Goal: Task Accomplishment & Management: Manage account settings

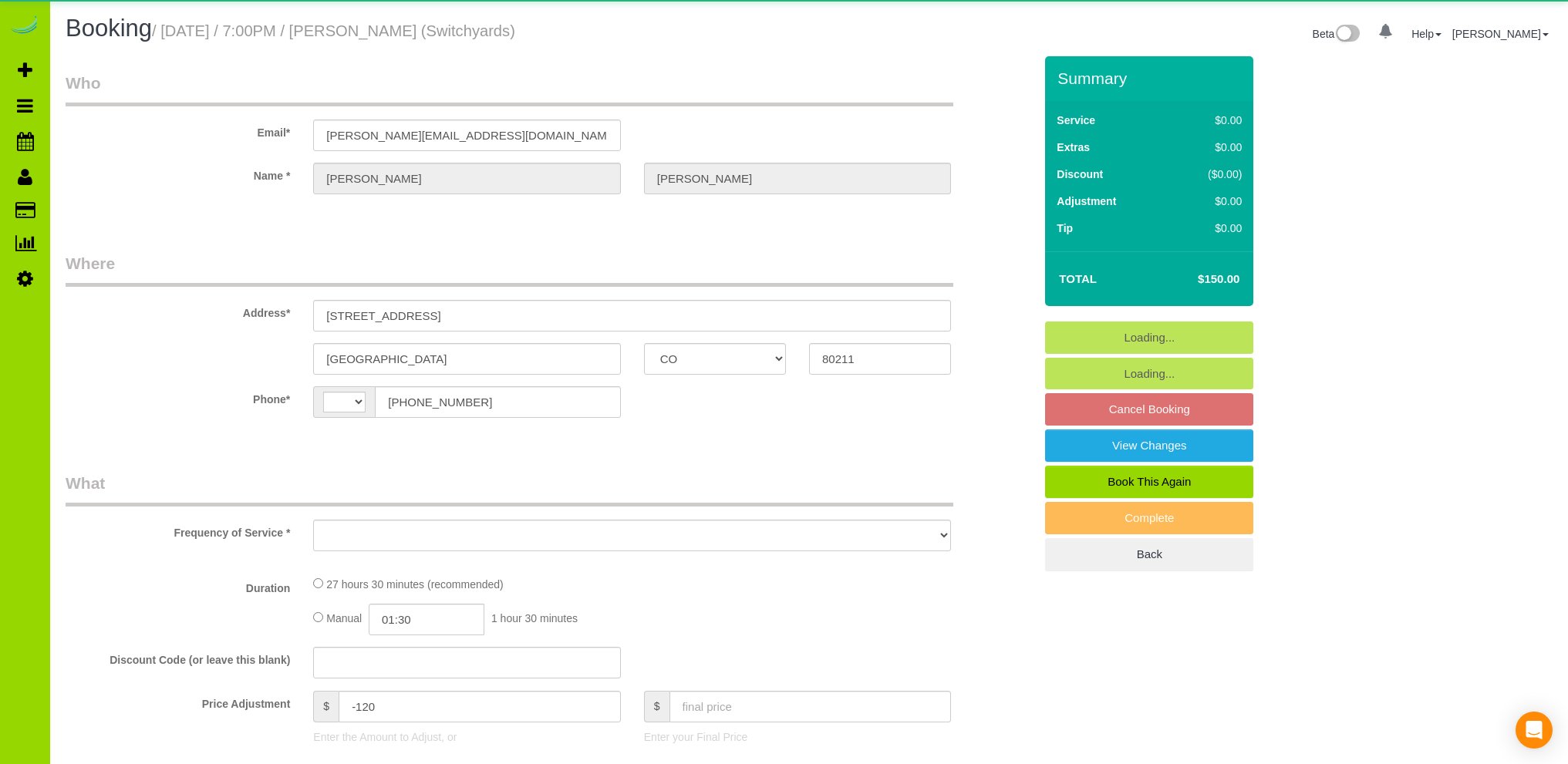
select select "CO"
select select "string:[GEOGRAPHIC_DATA]"
select select "object:932"
select select "5"
select select "number:1"
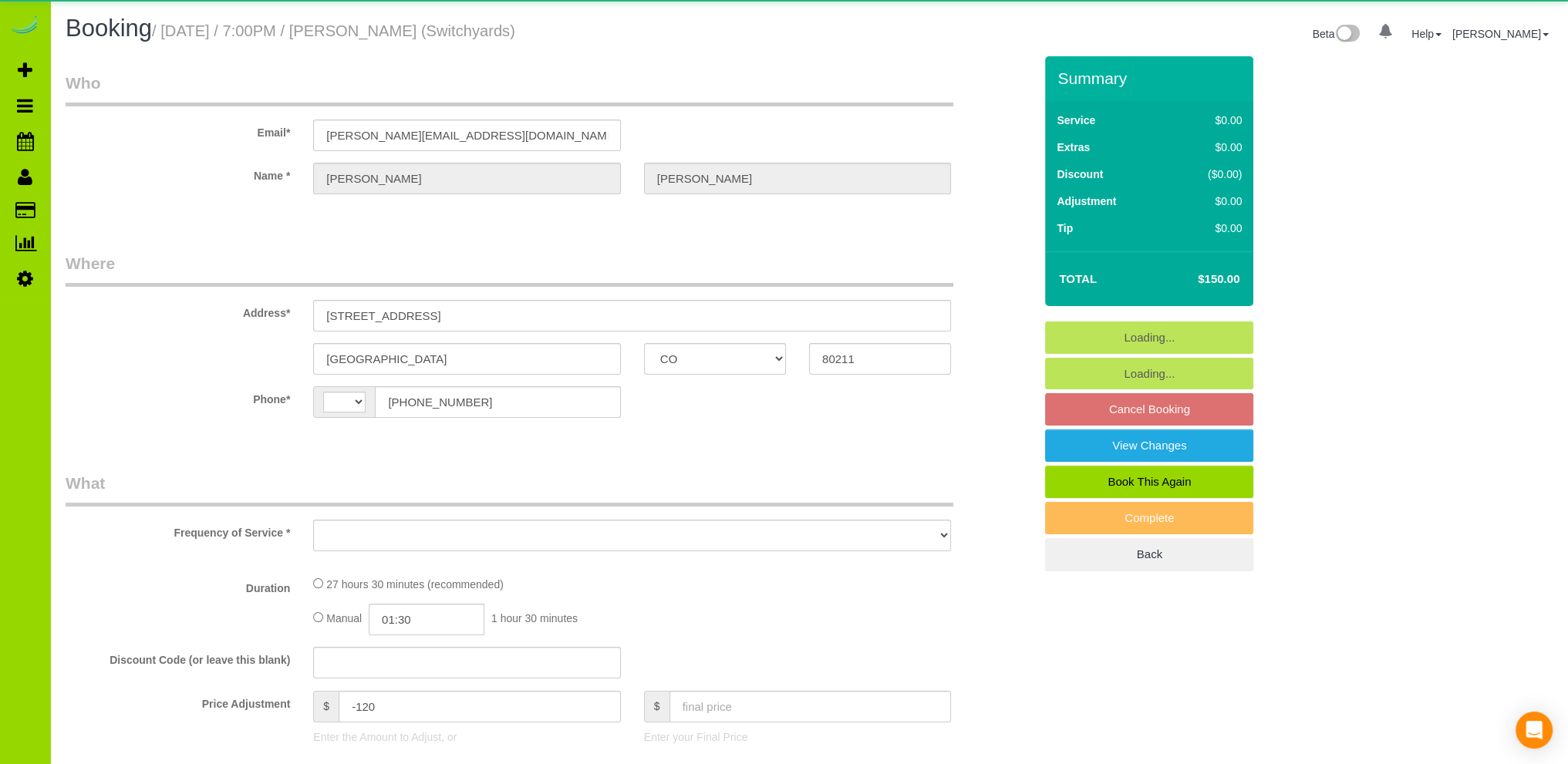
select select "number:13"
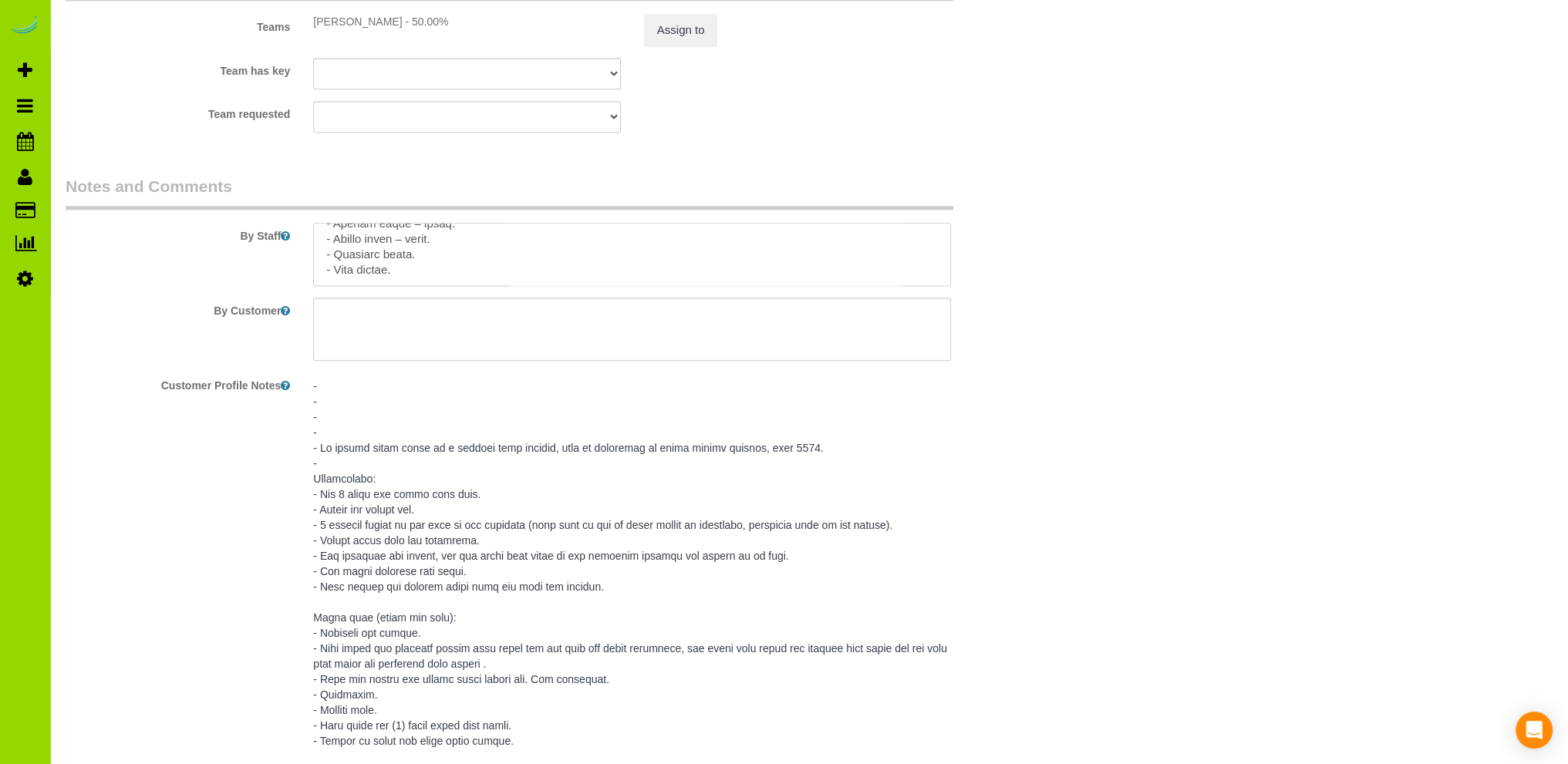
scroll to position [660, 0]
drag, startPoint x: 324, startPoint y: 240, endPoint x: 562, endPoint y: 311, distance: 248.4
click at [562, 311] on sui-booking-comments "By Staff By Customer Customer Profile Notes Comments 0" at bounding box center [549, 777] width 968 height 1205
paste textarea "- Est 3 hours two times each week. - Access via mobile app - 5 parking spaces o…"
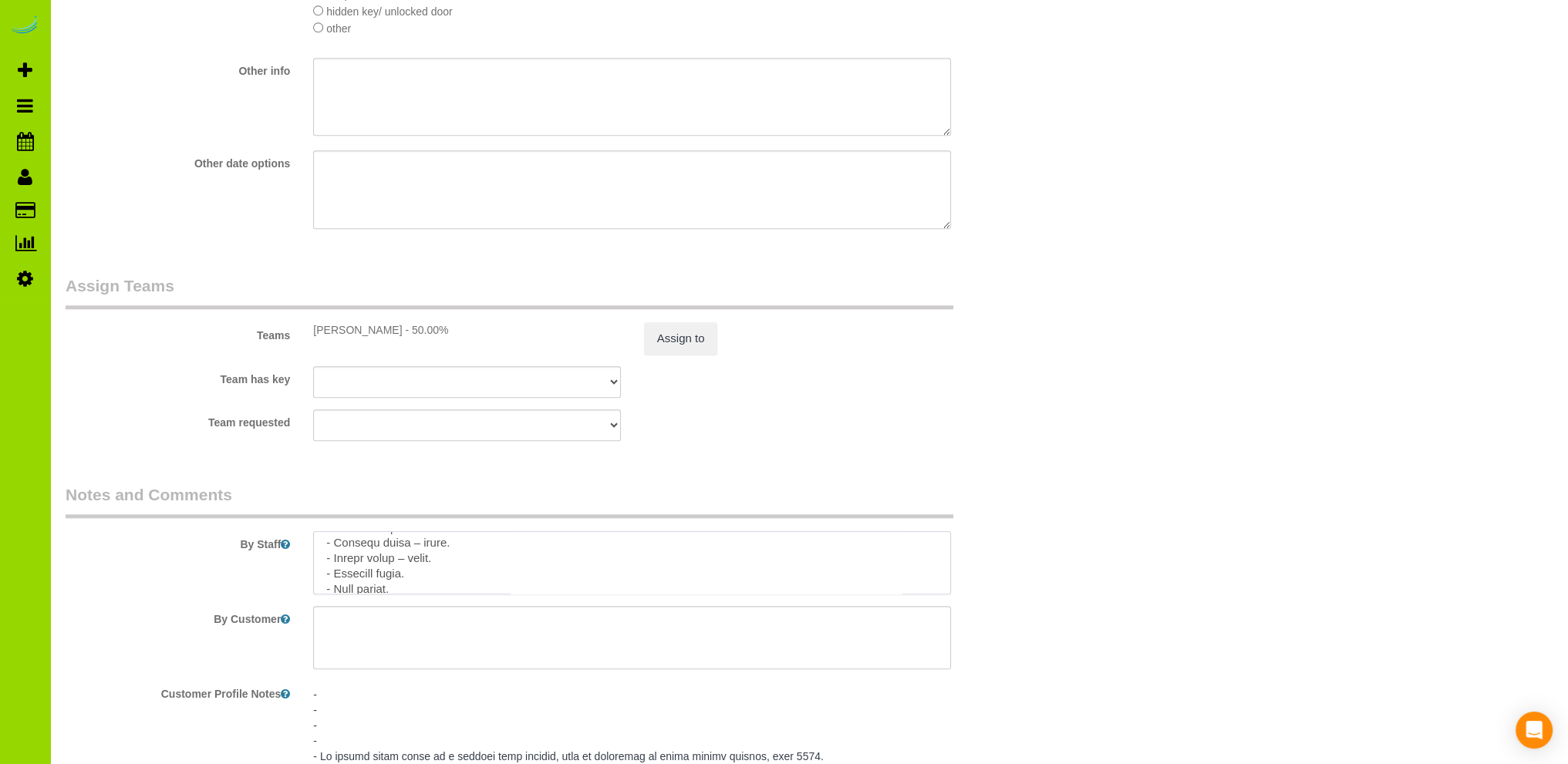
scroll to position [461, 0]
drag, startPoint x: 321, startPoint y: 548, endPoint x: 812, endPoint y: 594, distance: 493.2
click at [812, 594] on textarea at bounding box center [632, 562] width 638 height 63
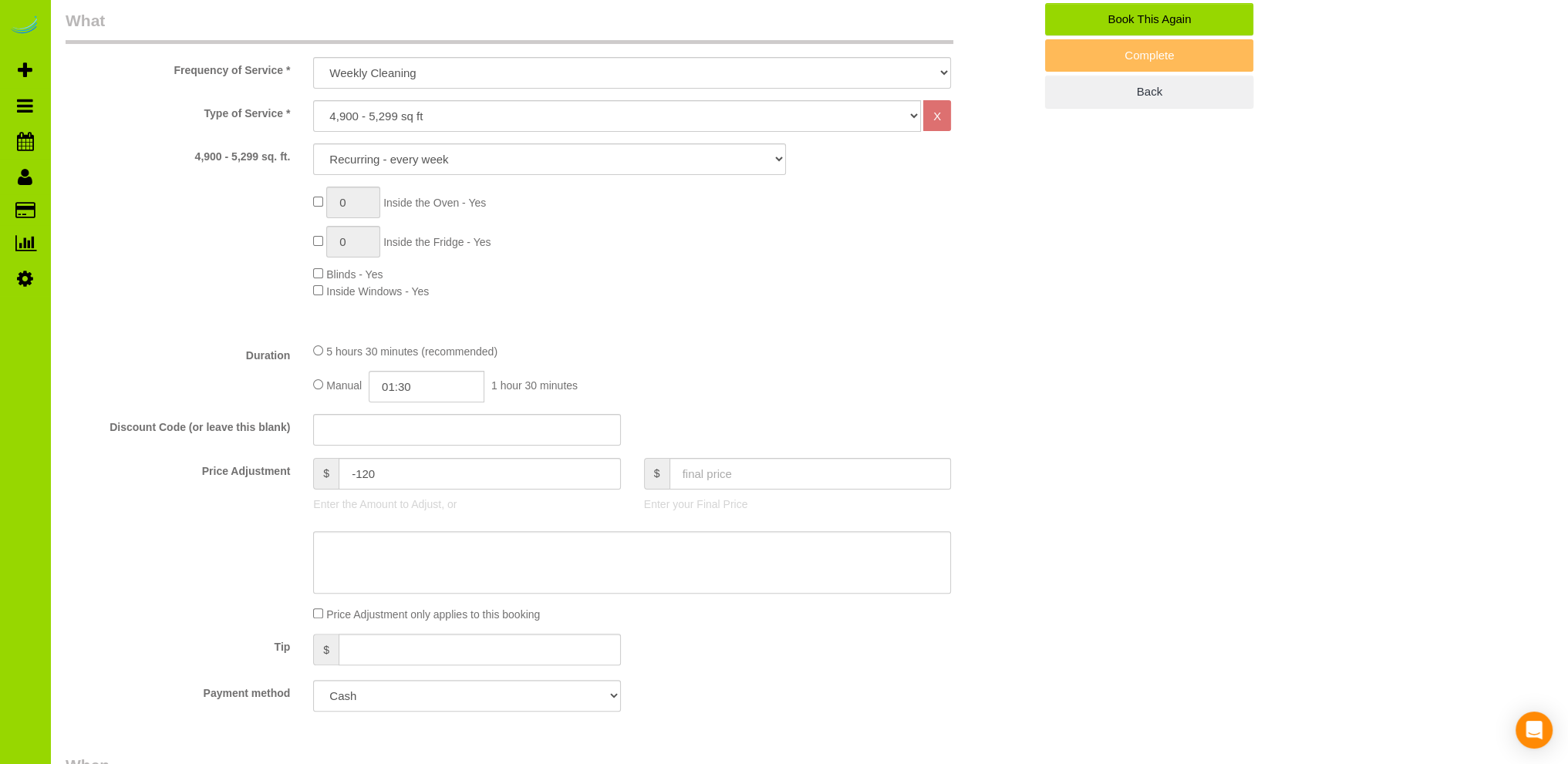
scroll to position [925, 0]
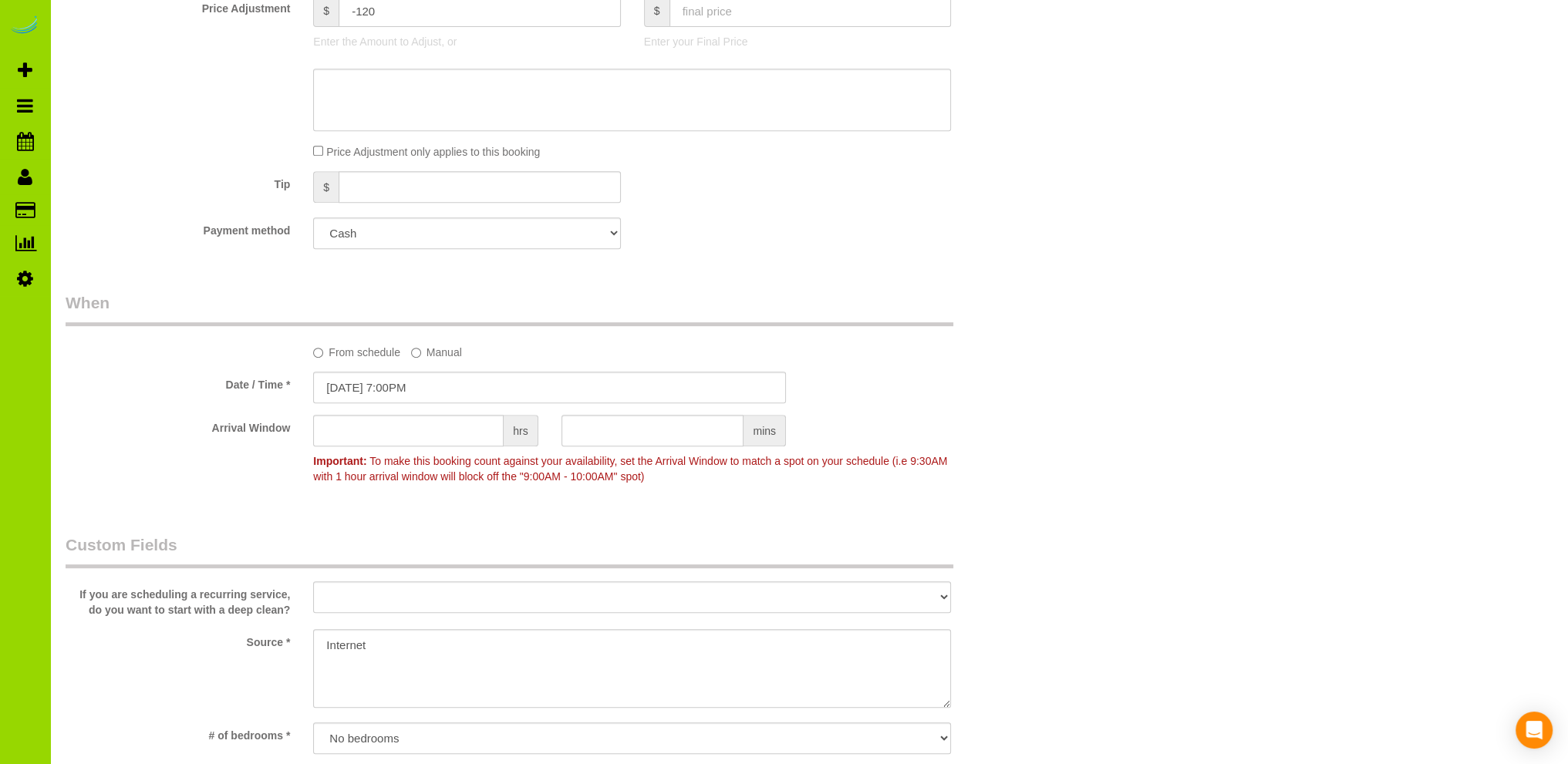
type textarea "- Est 3 hours two times each week. - Access via mobile app - 5 parking spaces o…"
click at [611, 236] on select "Add Credit Card Cash Check Paypal" at bounding box center [467, 233] width 307 height 31
select select "string:check"
click at [313, 218] on select "Add Credit Card Cash Check Paypal" at bounding box center [467, 233] width 307 height 31
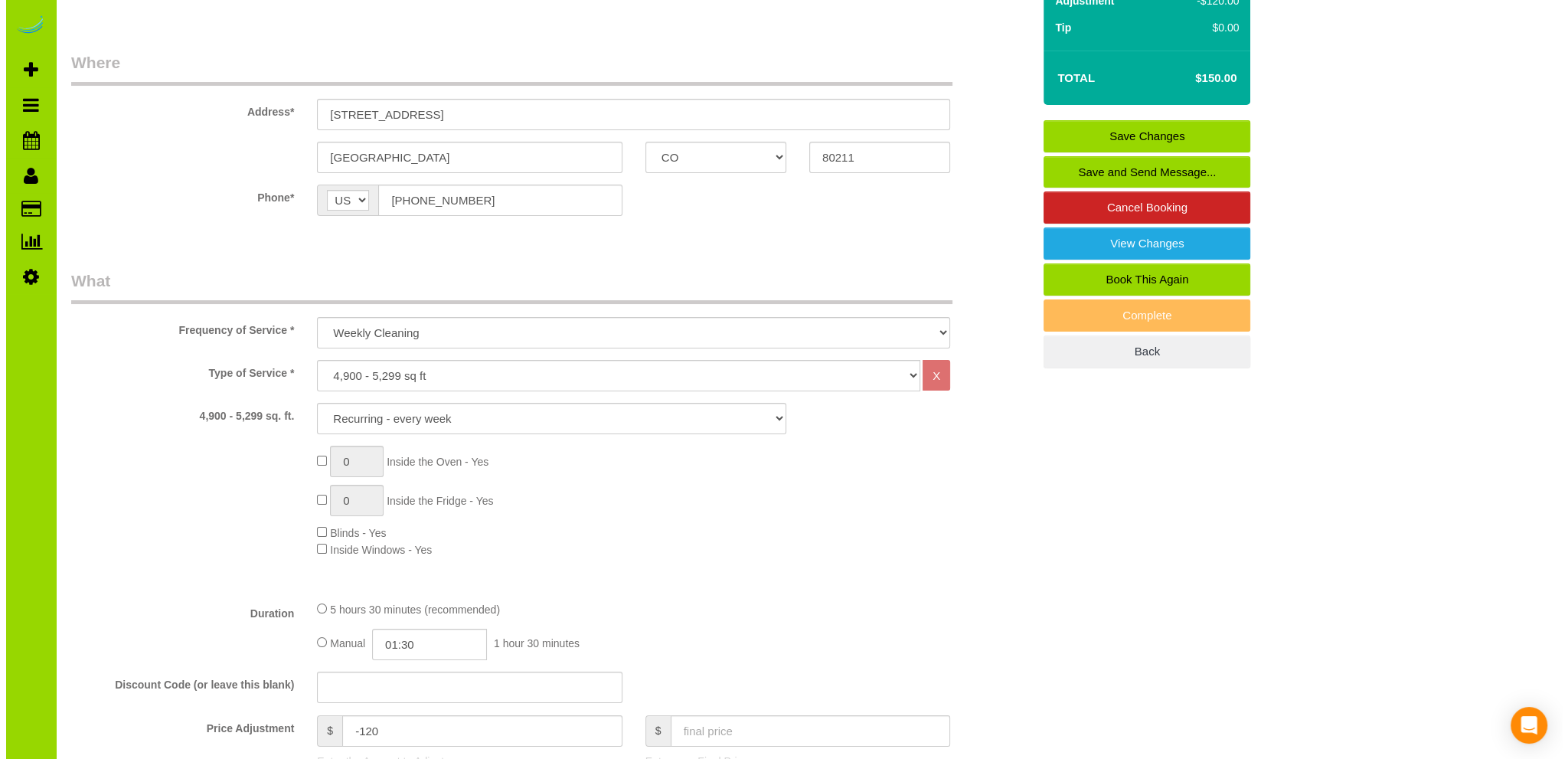
scroll to position [0, 0]
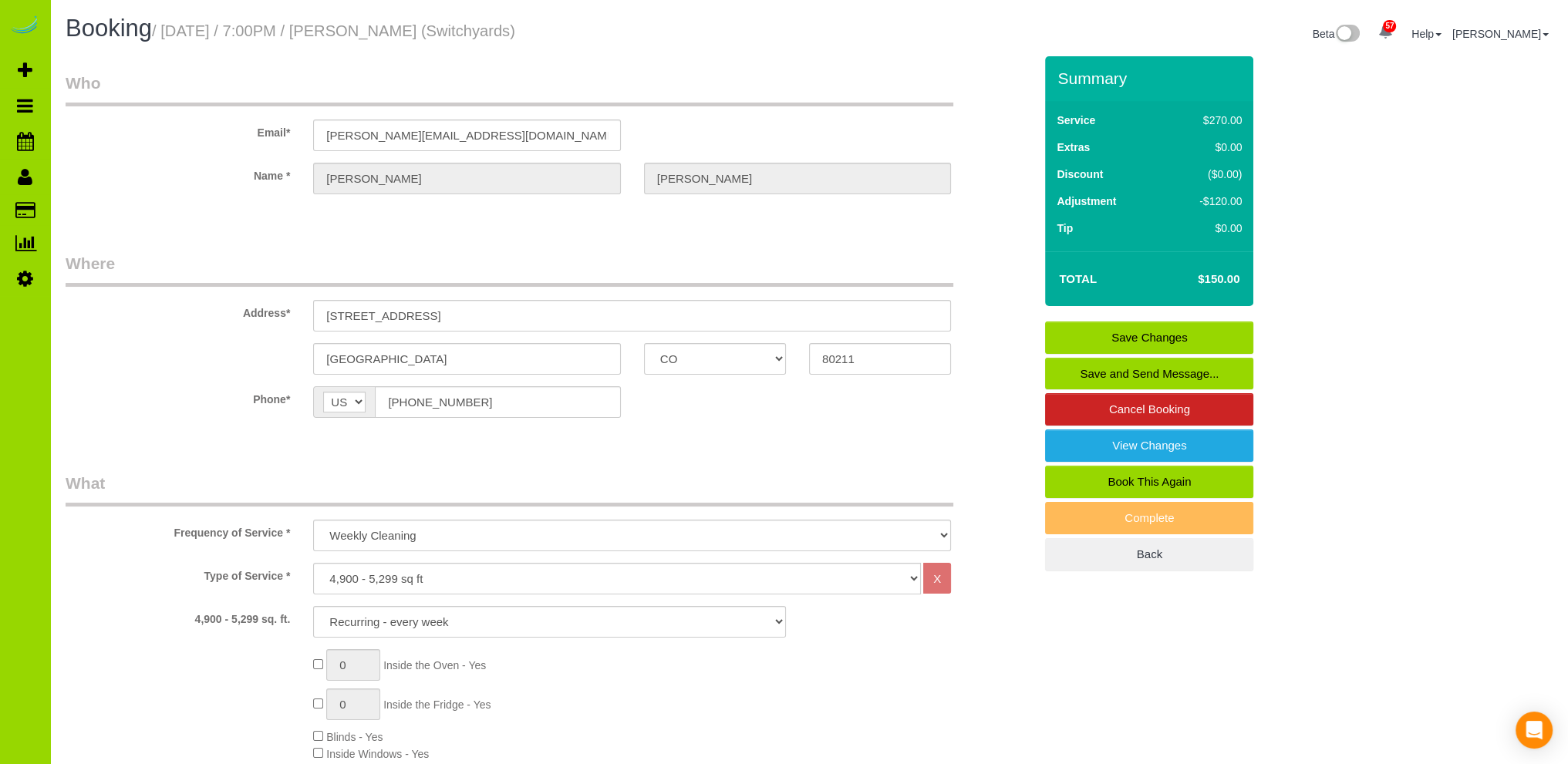
click at [1126, 335] on link "Save Changes" at bounding box center [1148, 337] width 208 height 32
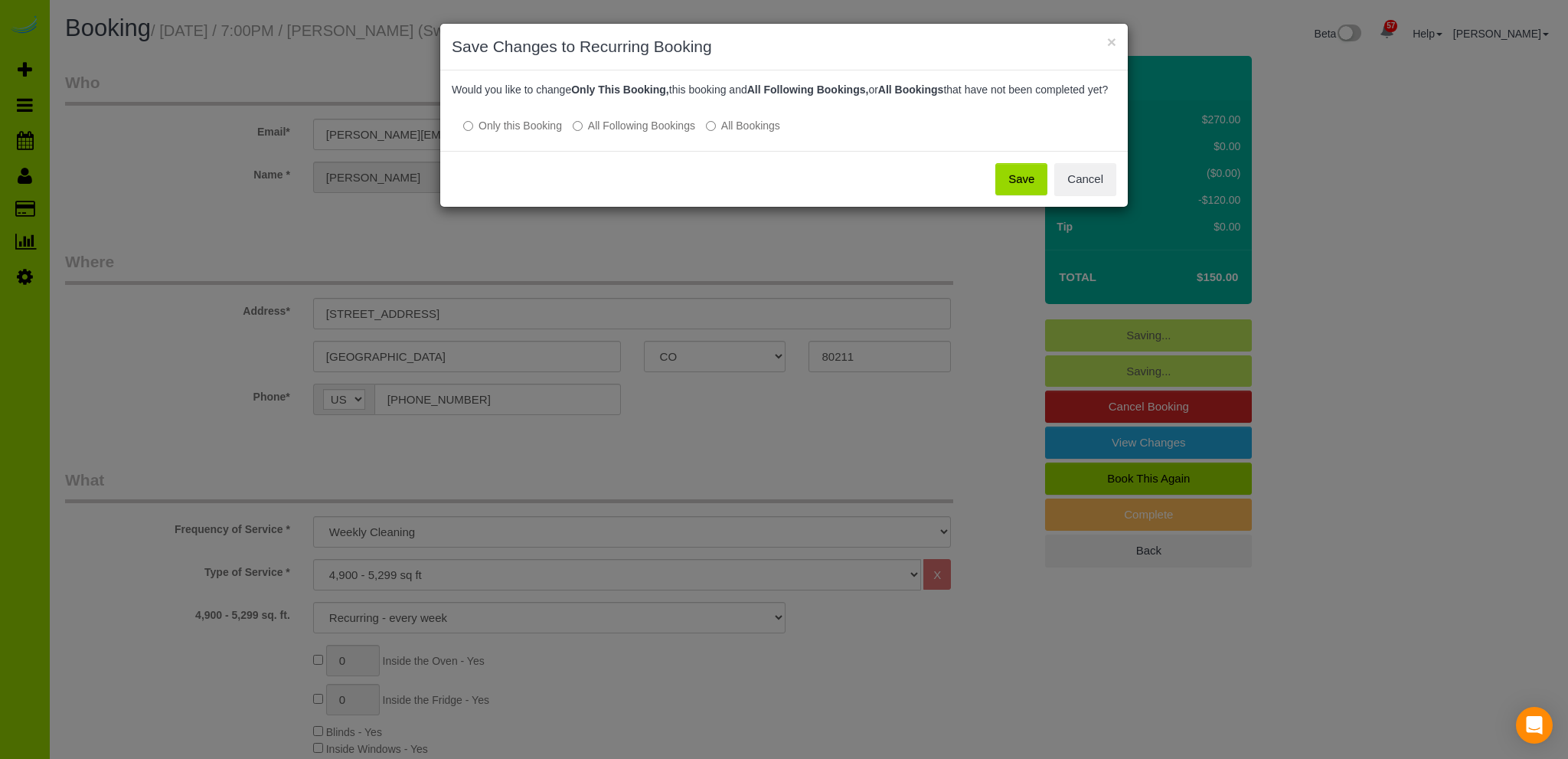
click at [1023, 190] on button "Save" at bounding box center [1021, 179] width 52 height 32
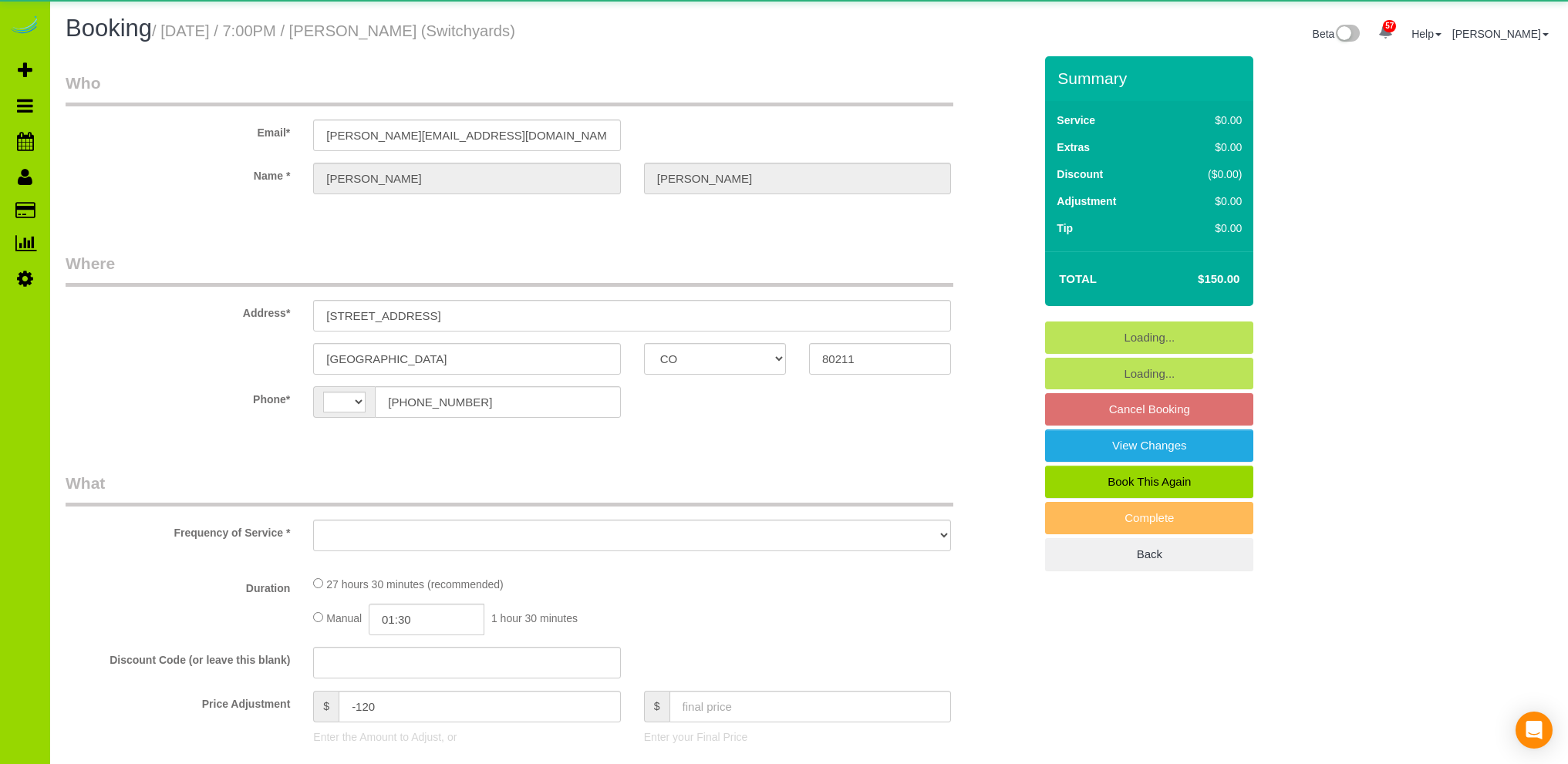
select select "CO"
select select "string:[GEOGRAPHIC_DATA]"
select select "object:946"
select select "5"
select select "number:1"
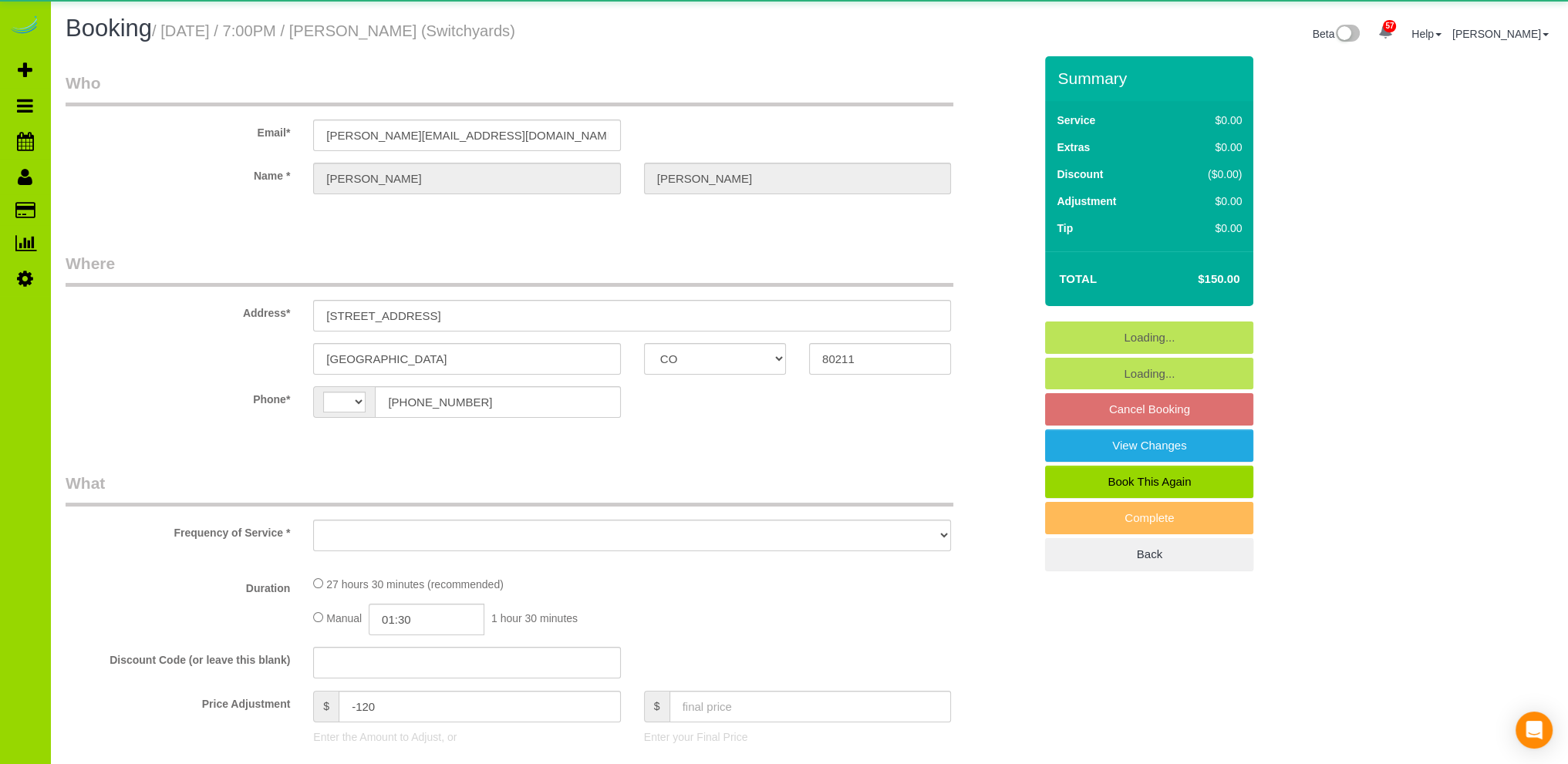
select select "number:13"
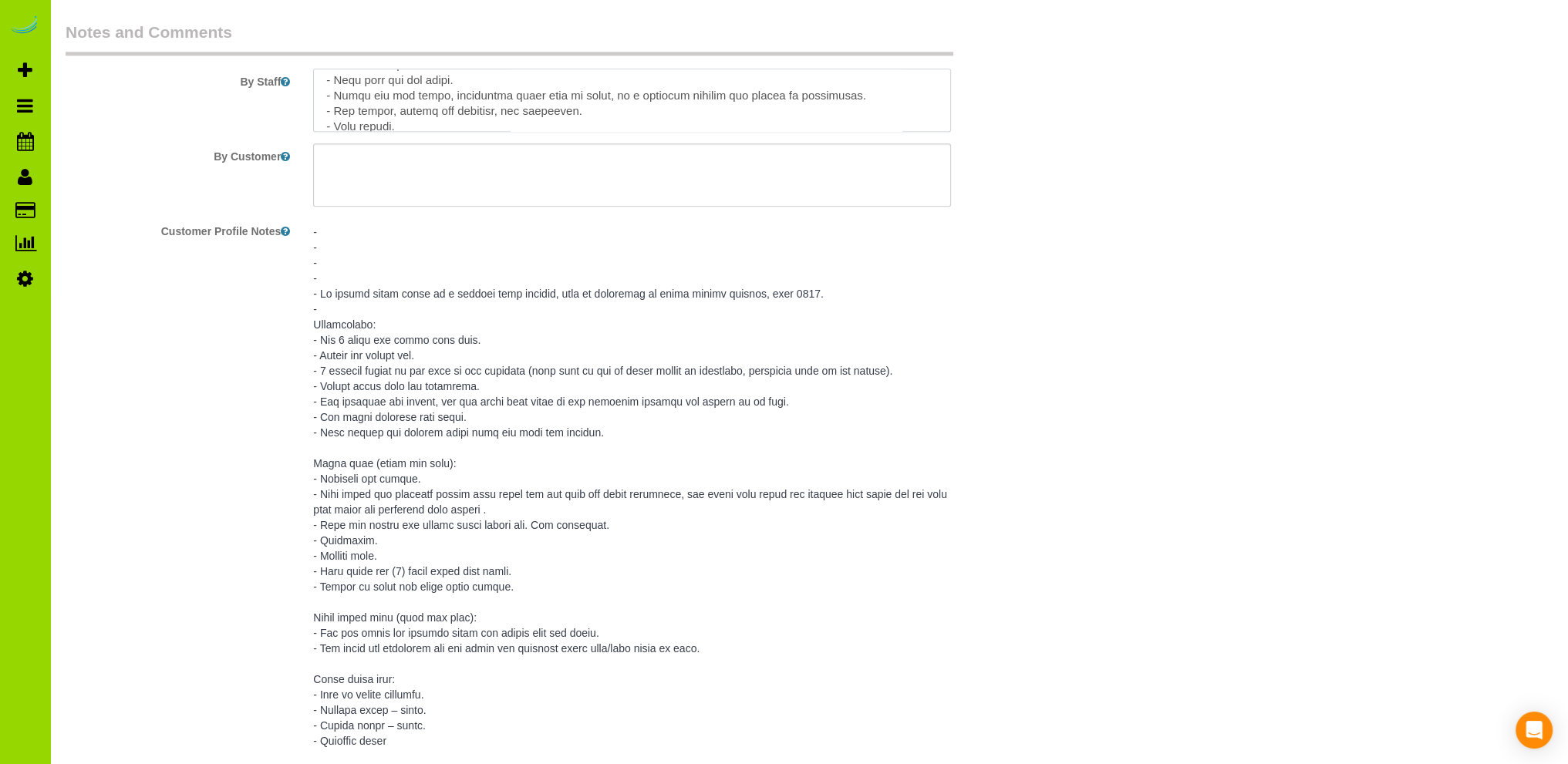
scroll to position [660, 0]
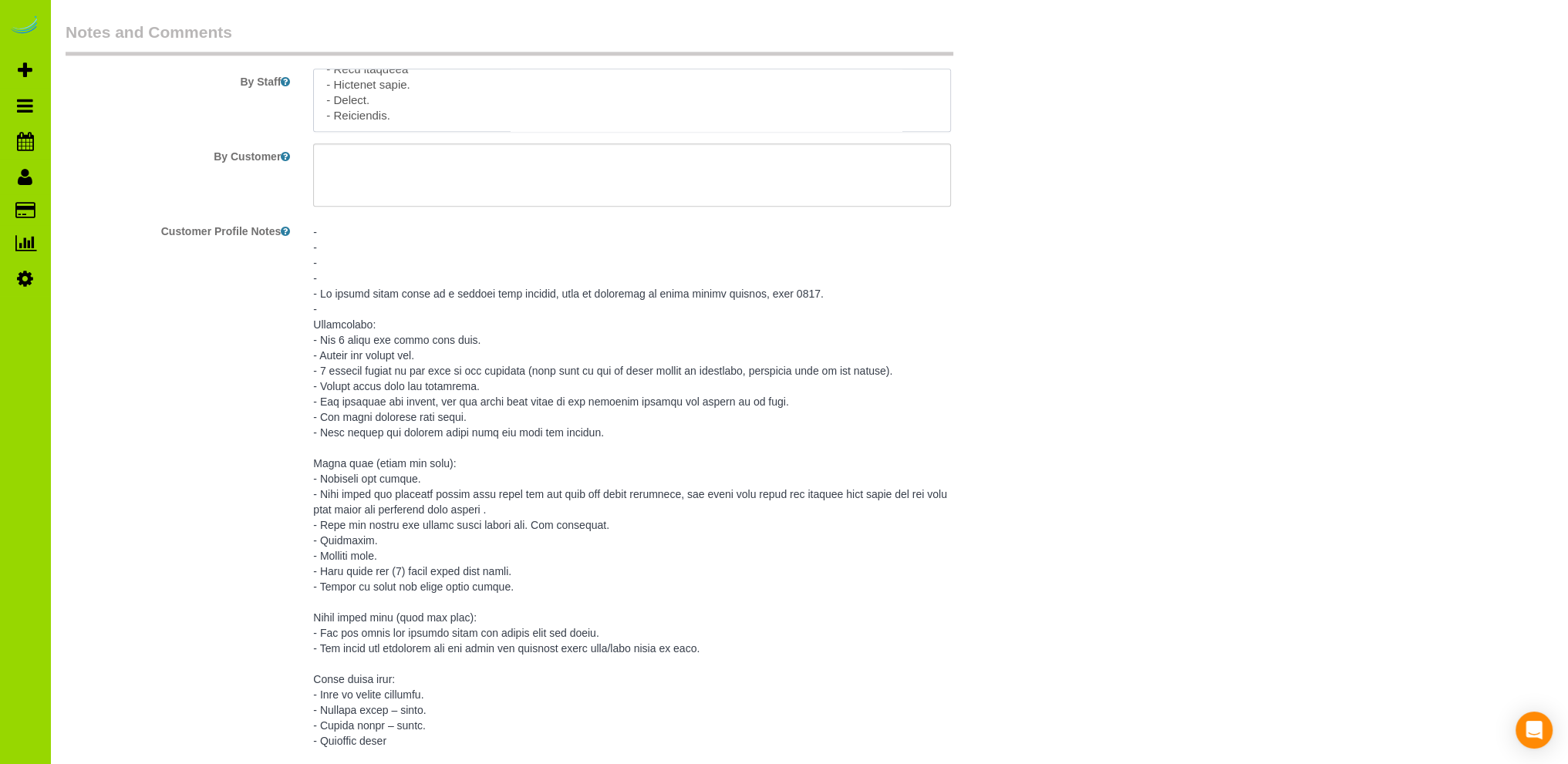
drag, startPoint x: 313, startPoint y: 86, endPoint x: 494, endPoint y: 161, distance: 195.9
click at [494, 161] on sui-booking-comments "By Staff By Customer Customer Profile Notes Comments 0" at bounding box center [549, 623] width 968 height 1205
paste textarea "- Est 3 hours two times each week. - Access via mobile app - 5 parking spaces o…"
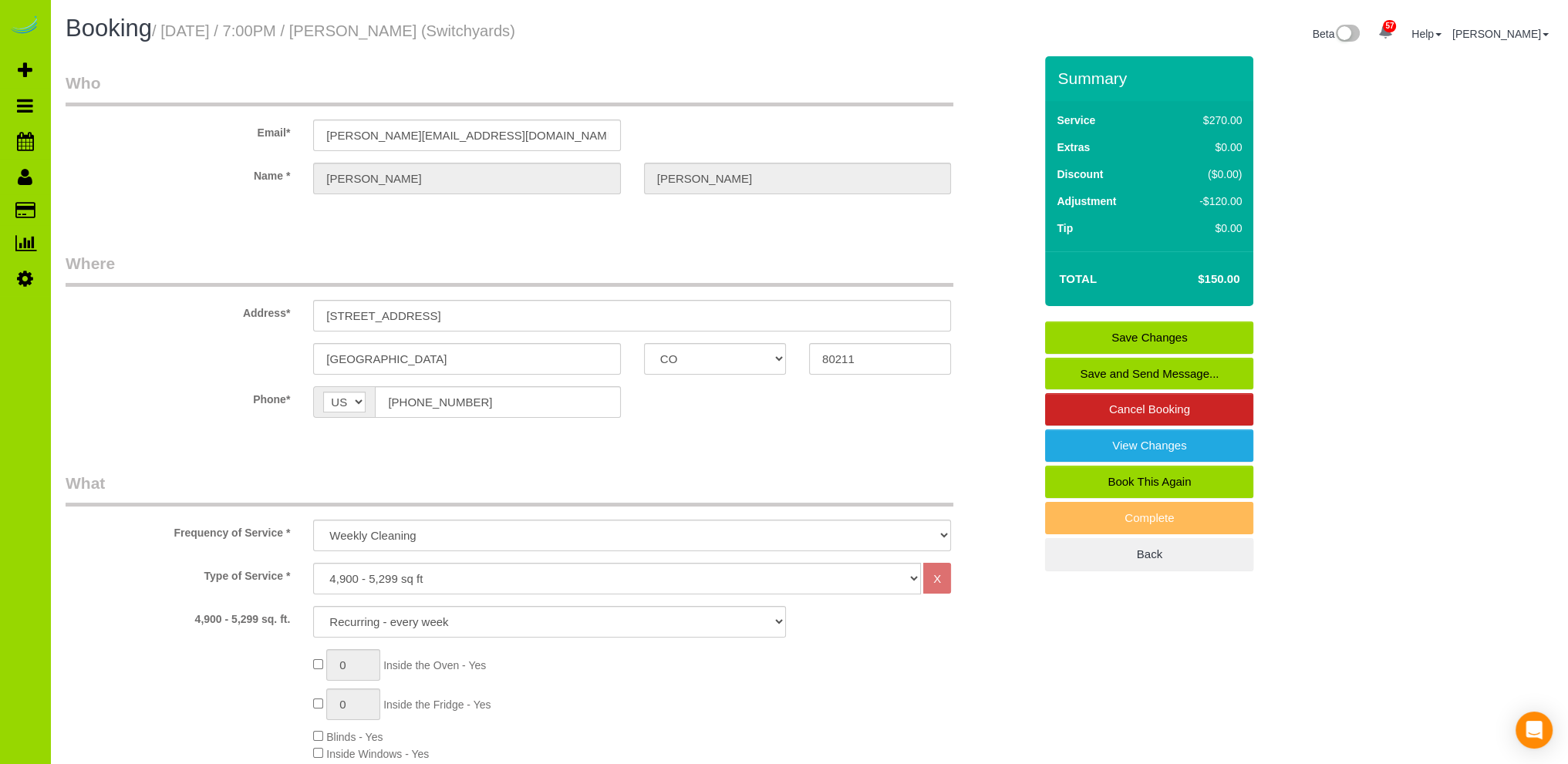
type textarea "- Est 3 hours two times each week. - Access via mobile app - 5 parking spaces o…"
click at [1126, 331] on link "Save Changes" at bounding box center [1148, 337] width 208 height 32
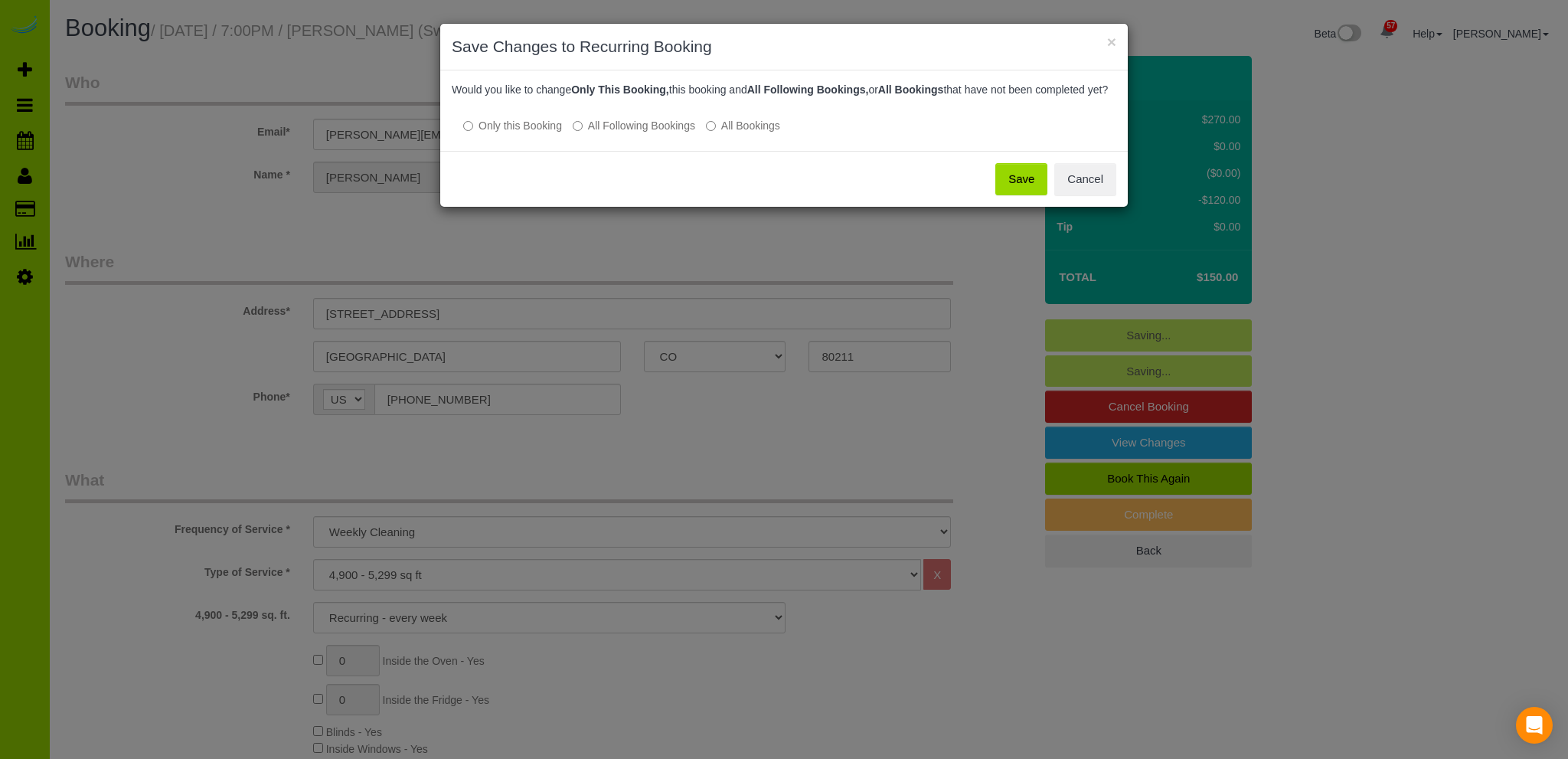
click at [1017, 189] on button "Save" at bounding box center [1021, 179] width 52 height 32
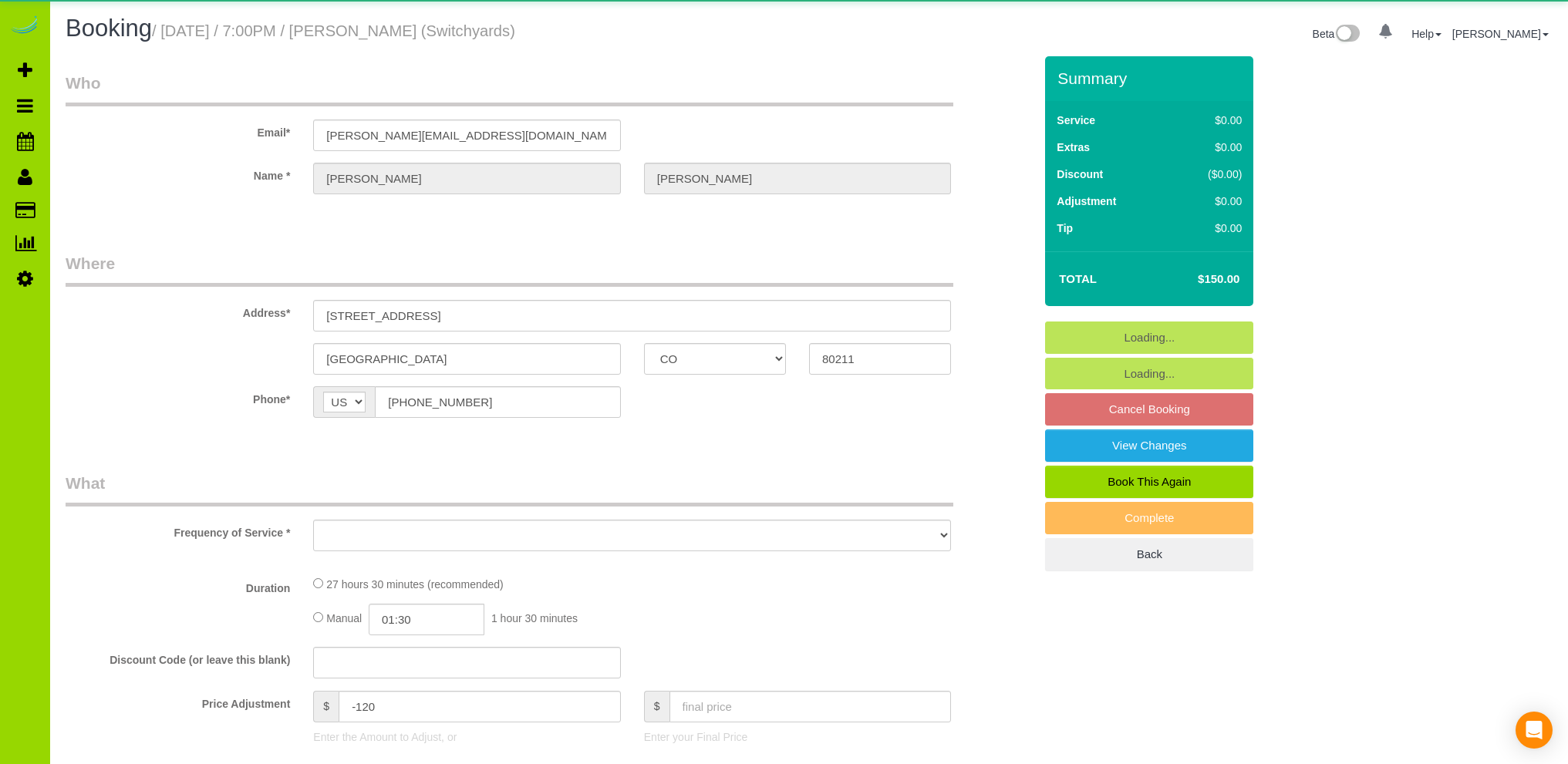
select select "CO"
select select "number:1"
select select "number:13"
select select "object:1208"
select select "5"
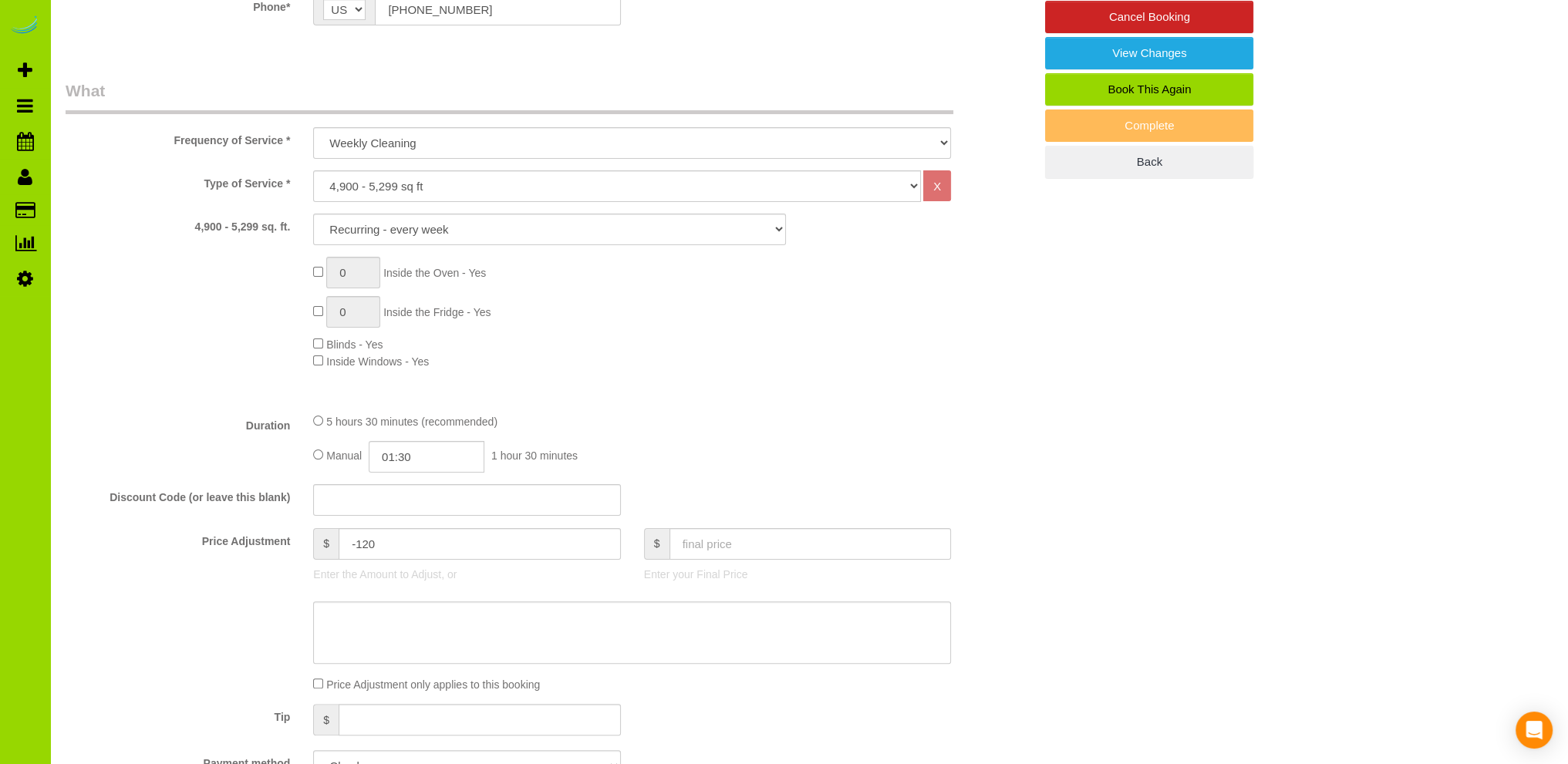
scroll to position [462, 0]
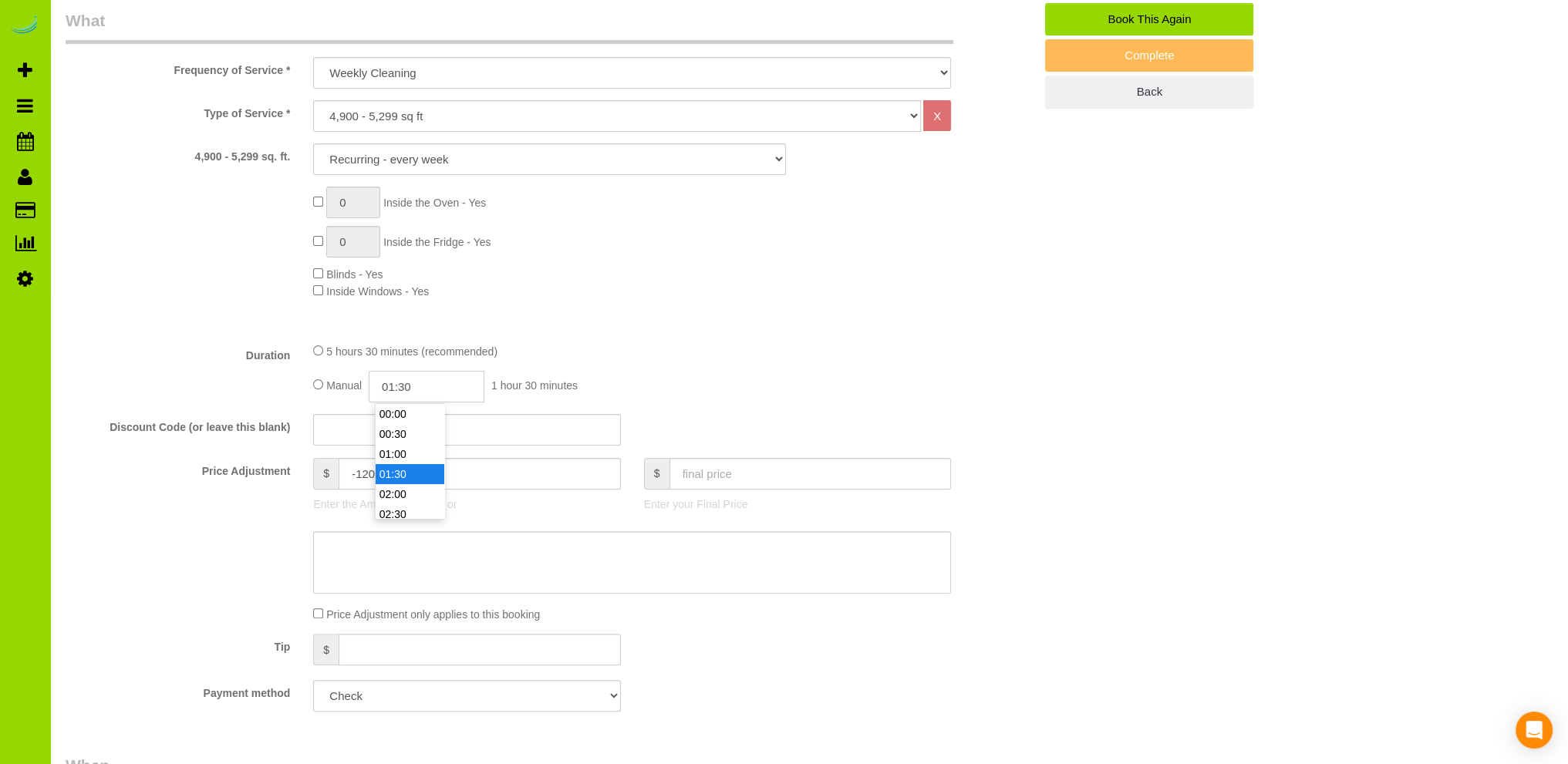
click at [398, 386] on input "01:30" at bounding box center [427, 386] width 116 height 31
type input "02:30"
click at [410, 472] on li "02:30" at bounding box center [410, 474] width 69 height 20
click at [715, 475] on input "text" at bounding box center [811, 473] width 282 height 31
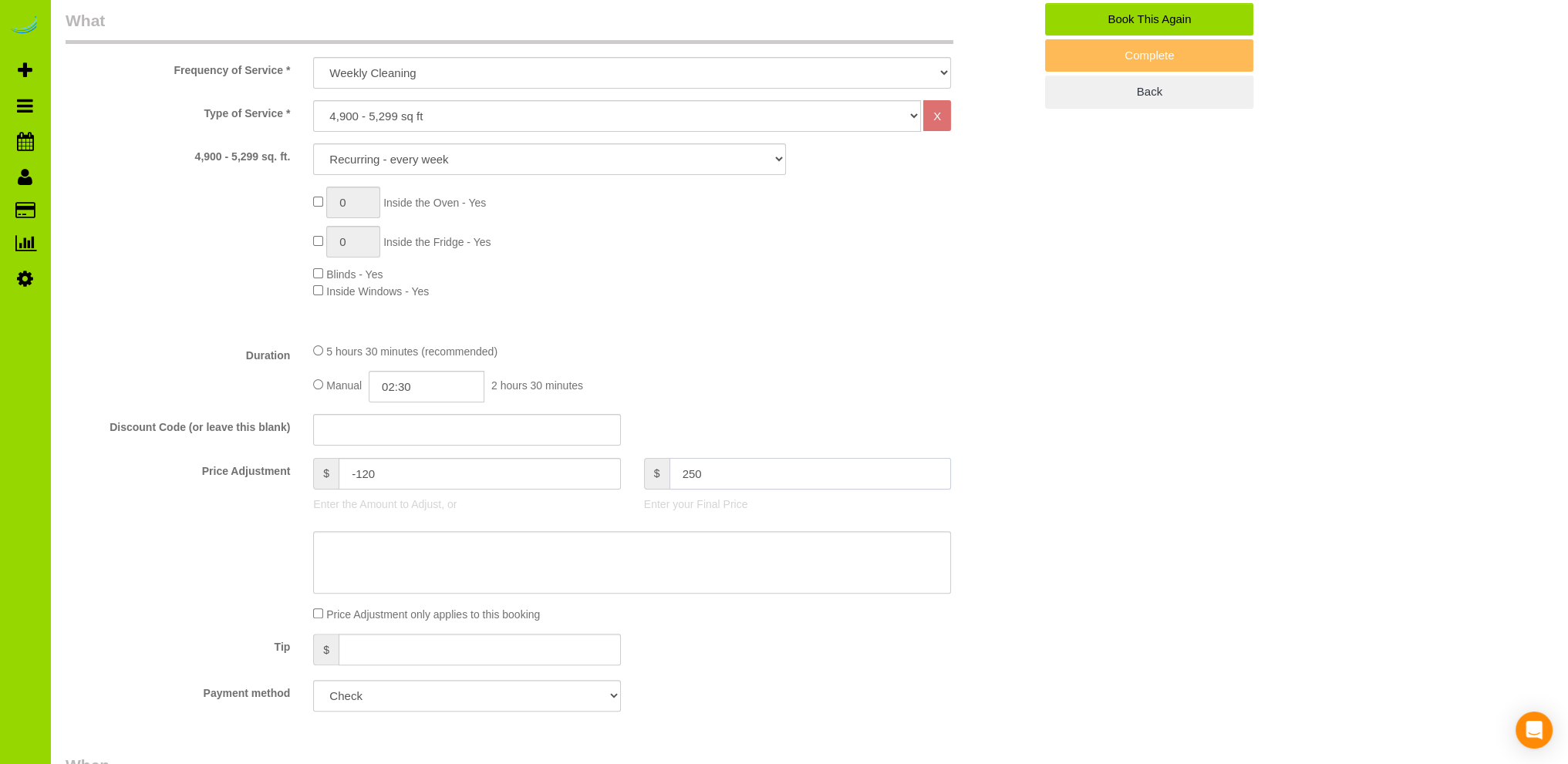
type input "250"
click at [856, 284] on div "0 Inside the Oven - Yes 0 Inside the Fridge - Yes Blinds - Yes Inside Windows -…" at bounding box center [673, 243] width 744 height 112
type input "-20"
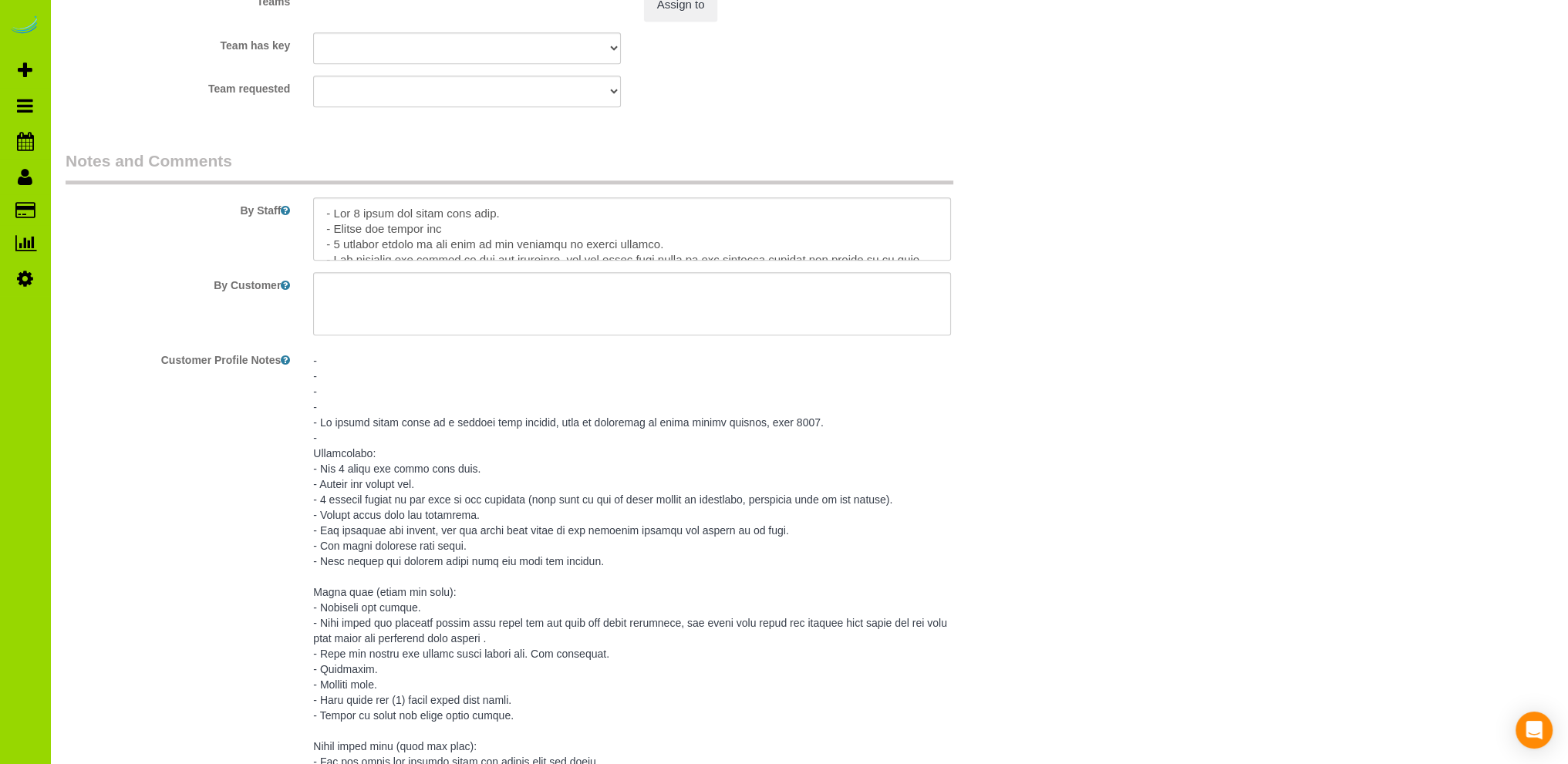
scroll to position [2313, 0]
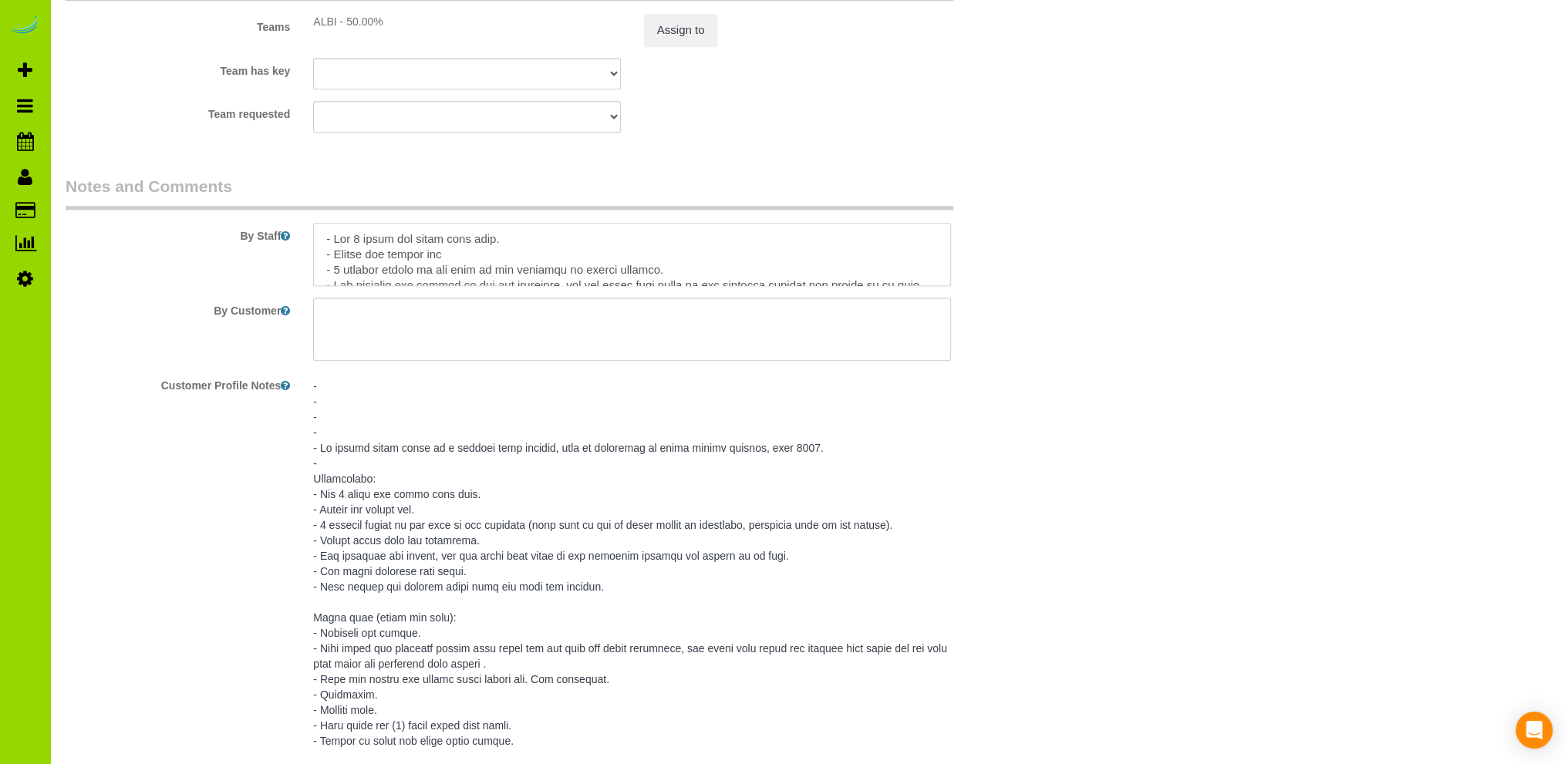
click at [359, 241] on textarea at bounding box center [632, 254] width 638 height 63
click at [396, 244] on textarea at bounding box center [632, 254] width 638 height 63
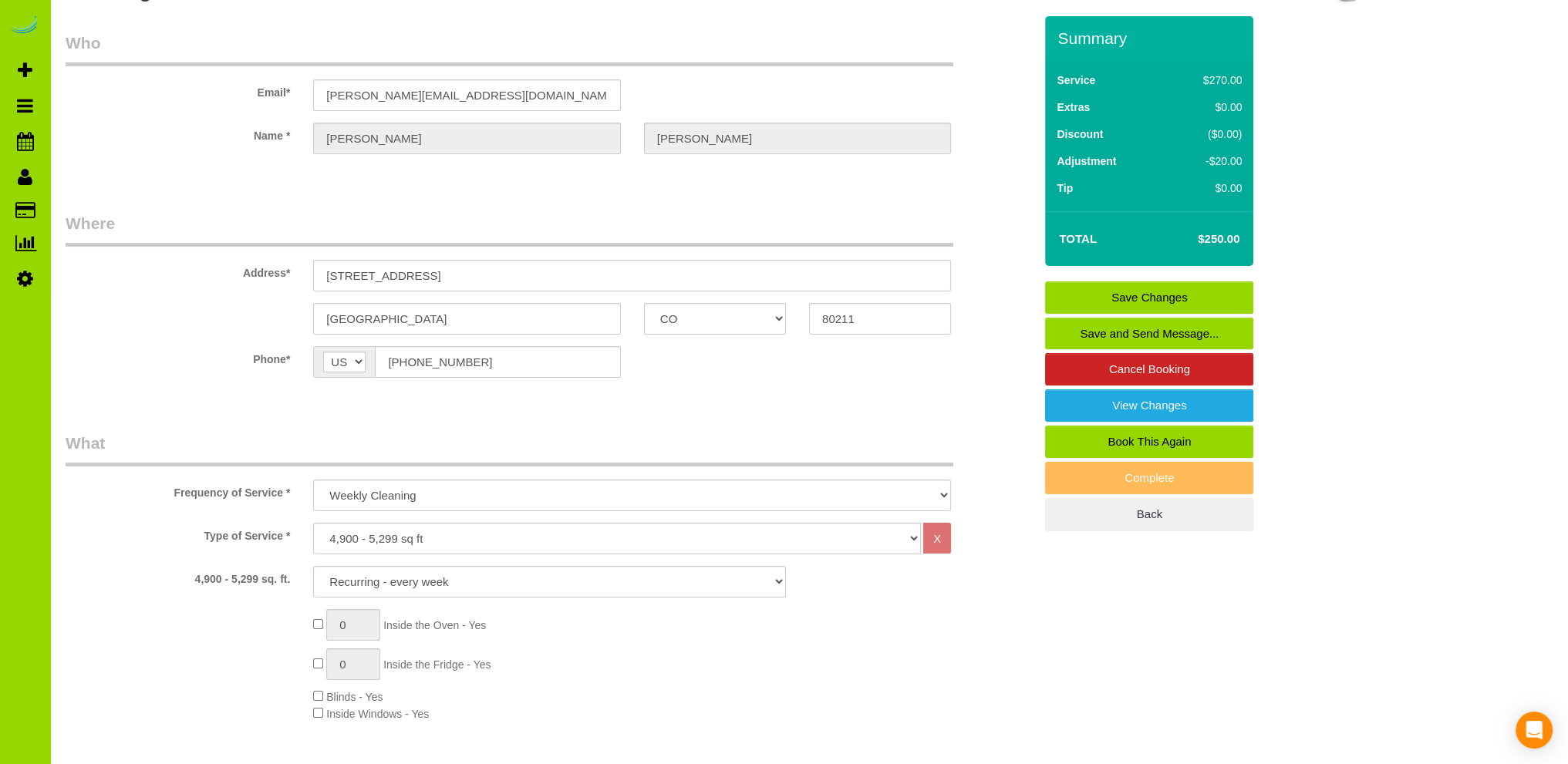
scroll to position [0, 0]
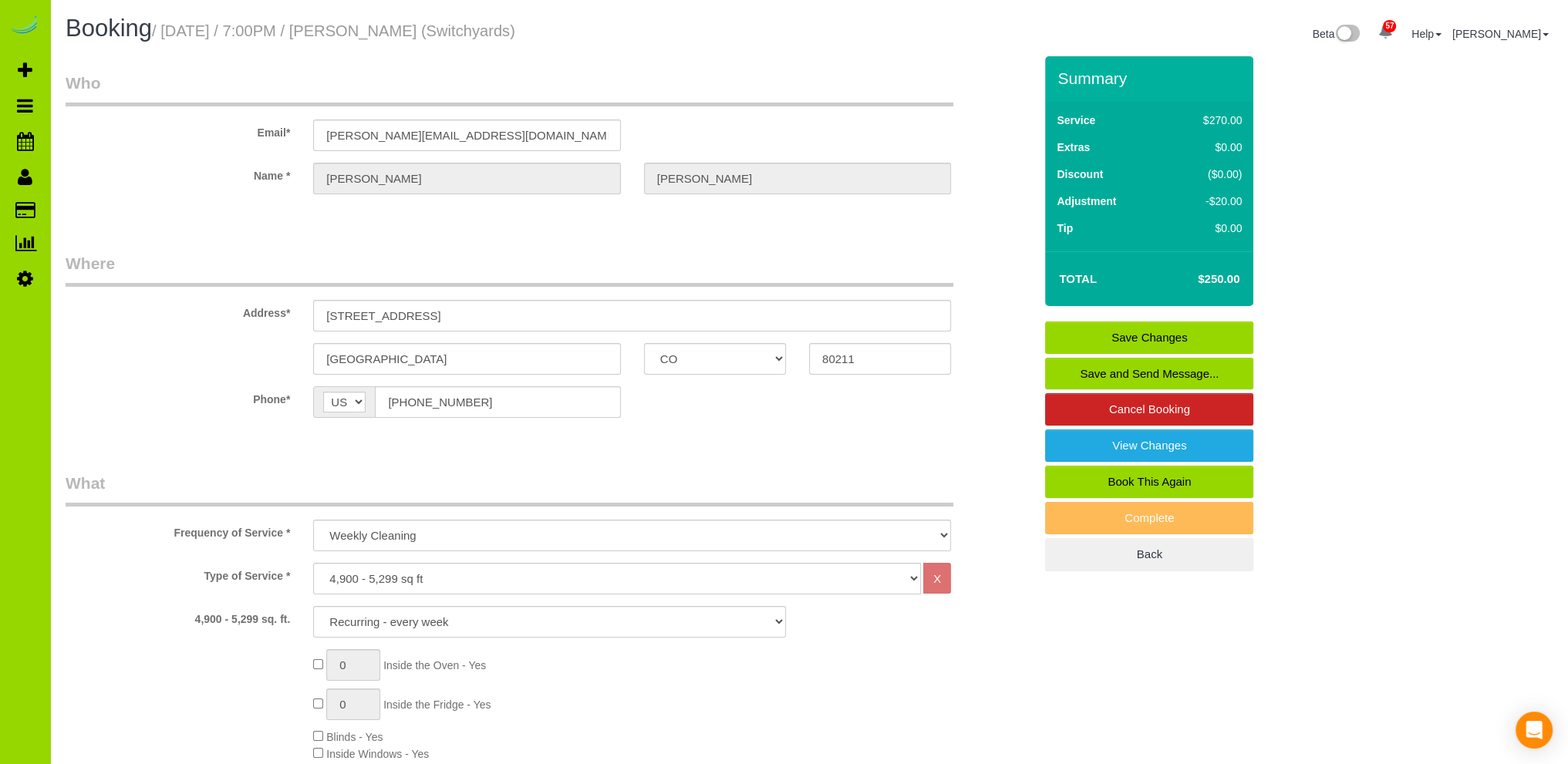
type textarea "- Est 5 hours for this first time with new team 10/14, then 3 hours two times e…"
click at [1139, 327] on link "Save Changes" at bounding box center [1148, 337] width 208 height 32
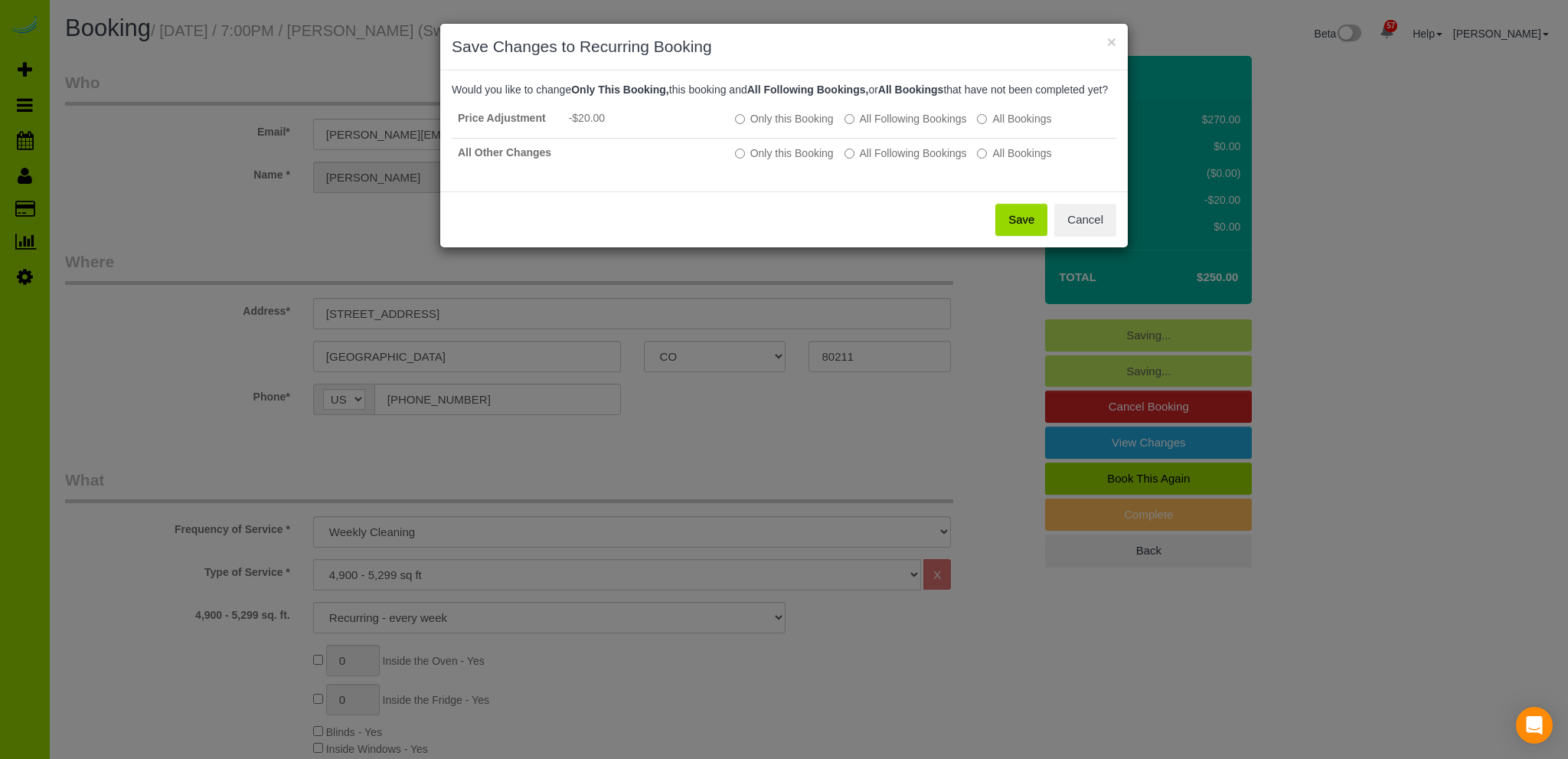
click at [1025, 226] on button "Save" at bounding box center [1021, 220] width 52 height 32
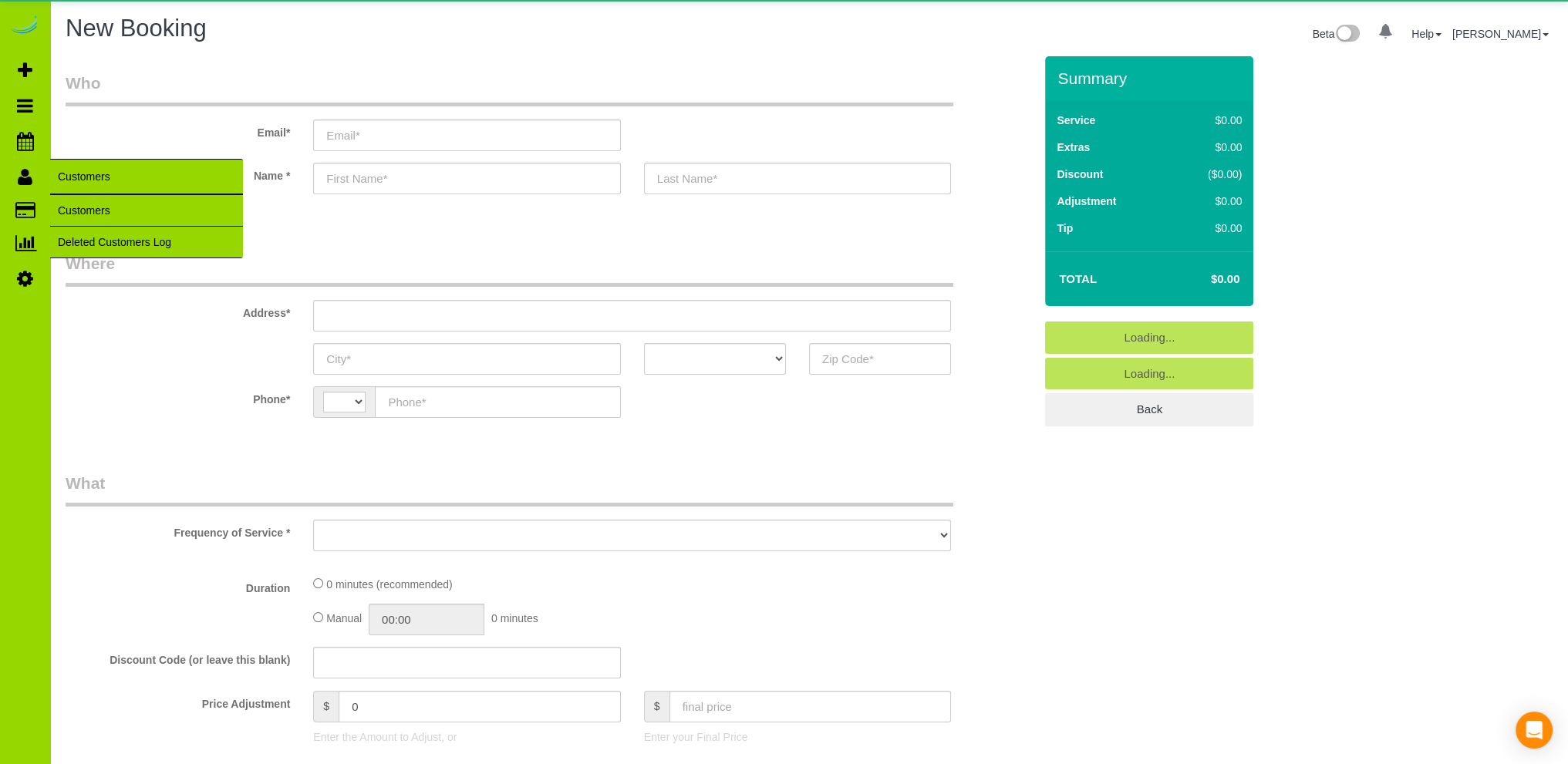
select select "string:[GEOGRAPHIC_DATA]"
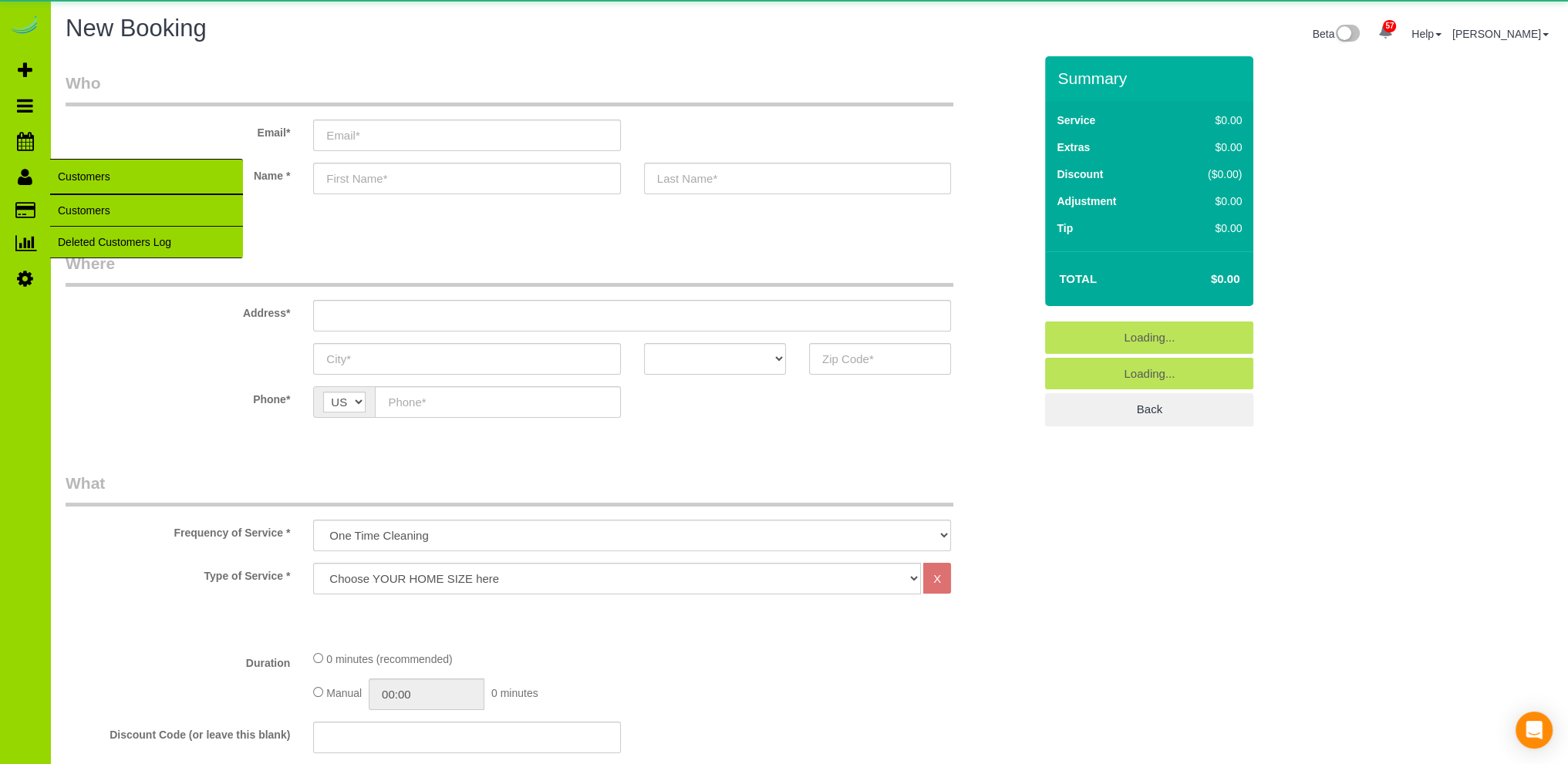
select select "object:1128"
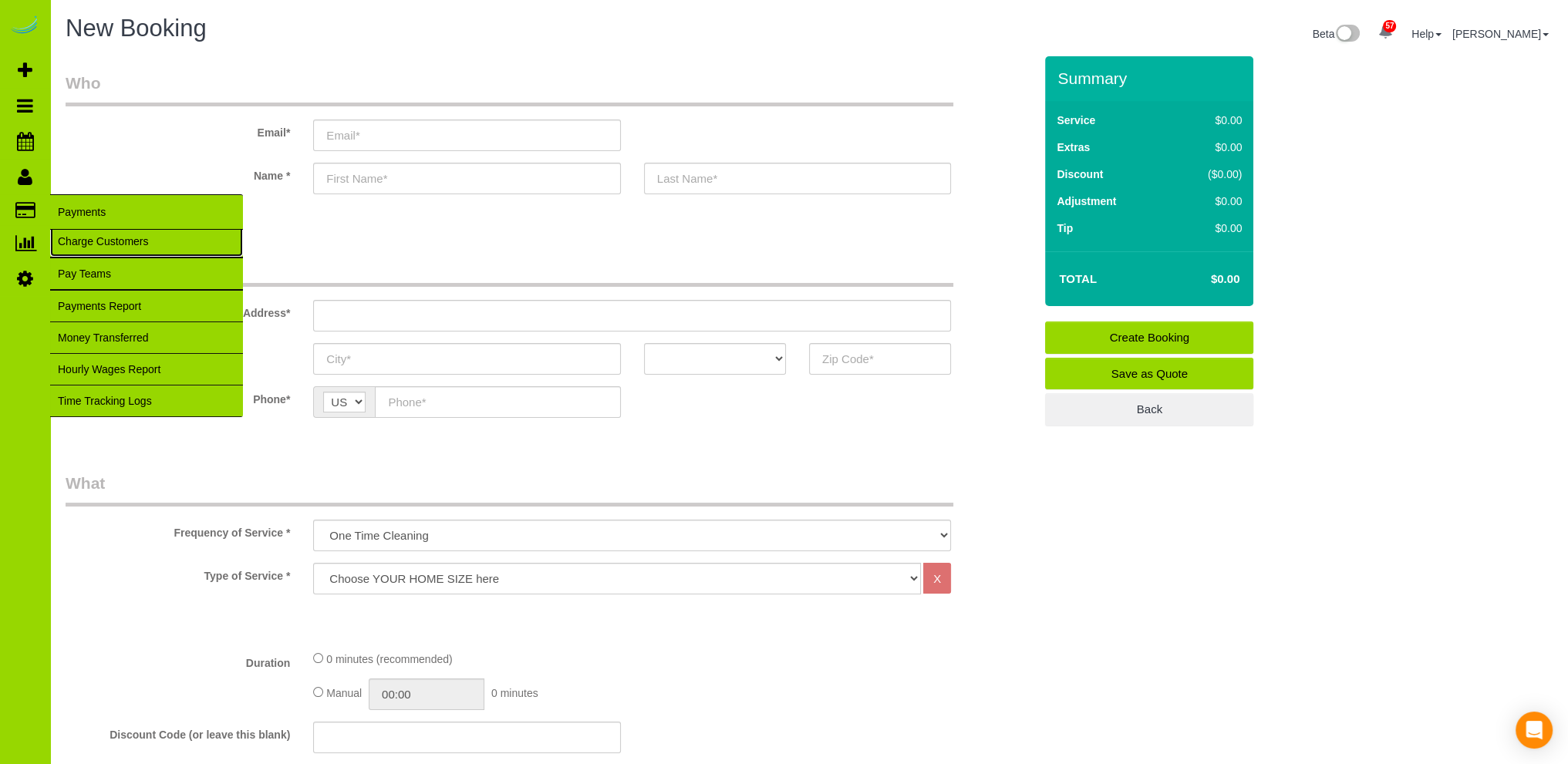
click at [73, 237] on link "Charge Customers" at bounding box center [146, 241] width 193 height 31
select select
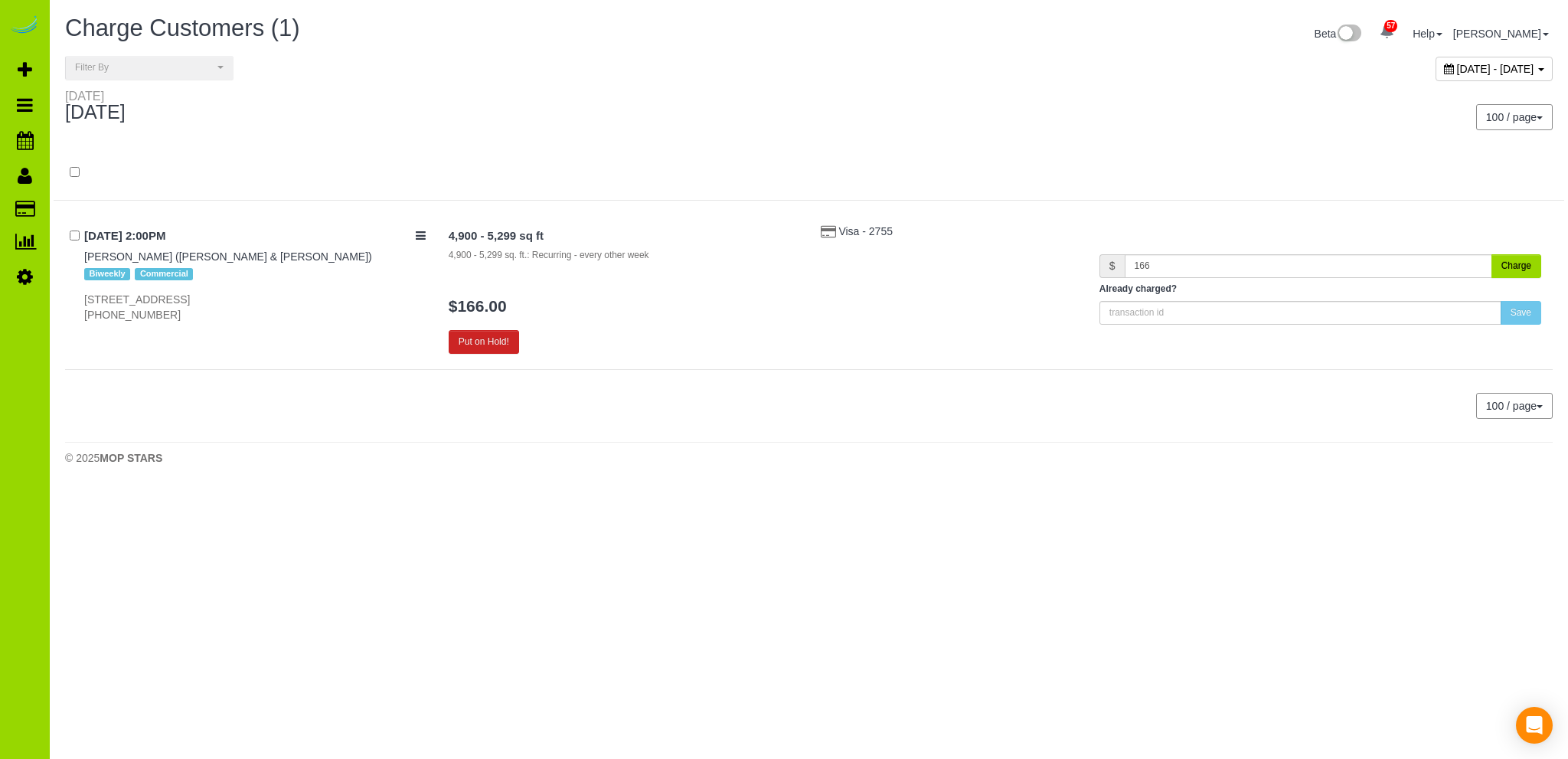
click at [1456, 65] on span "October 12, 2025 - October 12, 2025" at bounding box center [1494, 69] width 77 height 12
type input "**********"
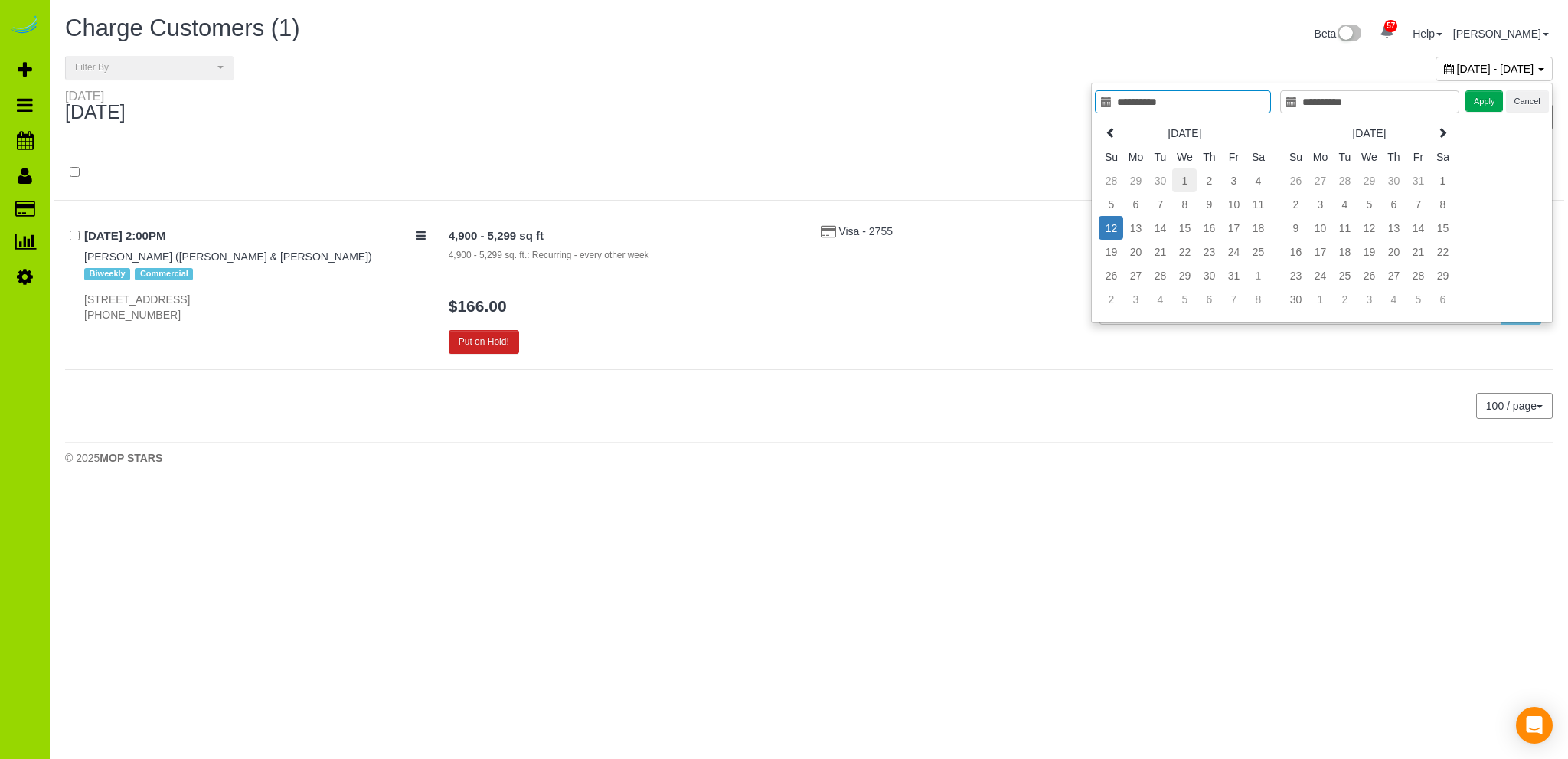
type input "**********"
click at [1187, 180] on td "1" at bounding box center [1184, 180] width 25 height 24
type input "**********"
click at [1117, 220] on td "12" at bounding box center [1111, 228] width 25 height 24
type input "**********"
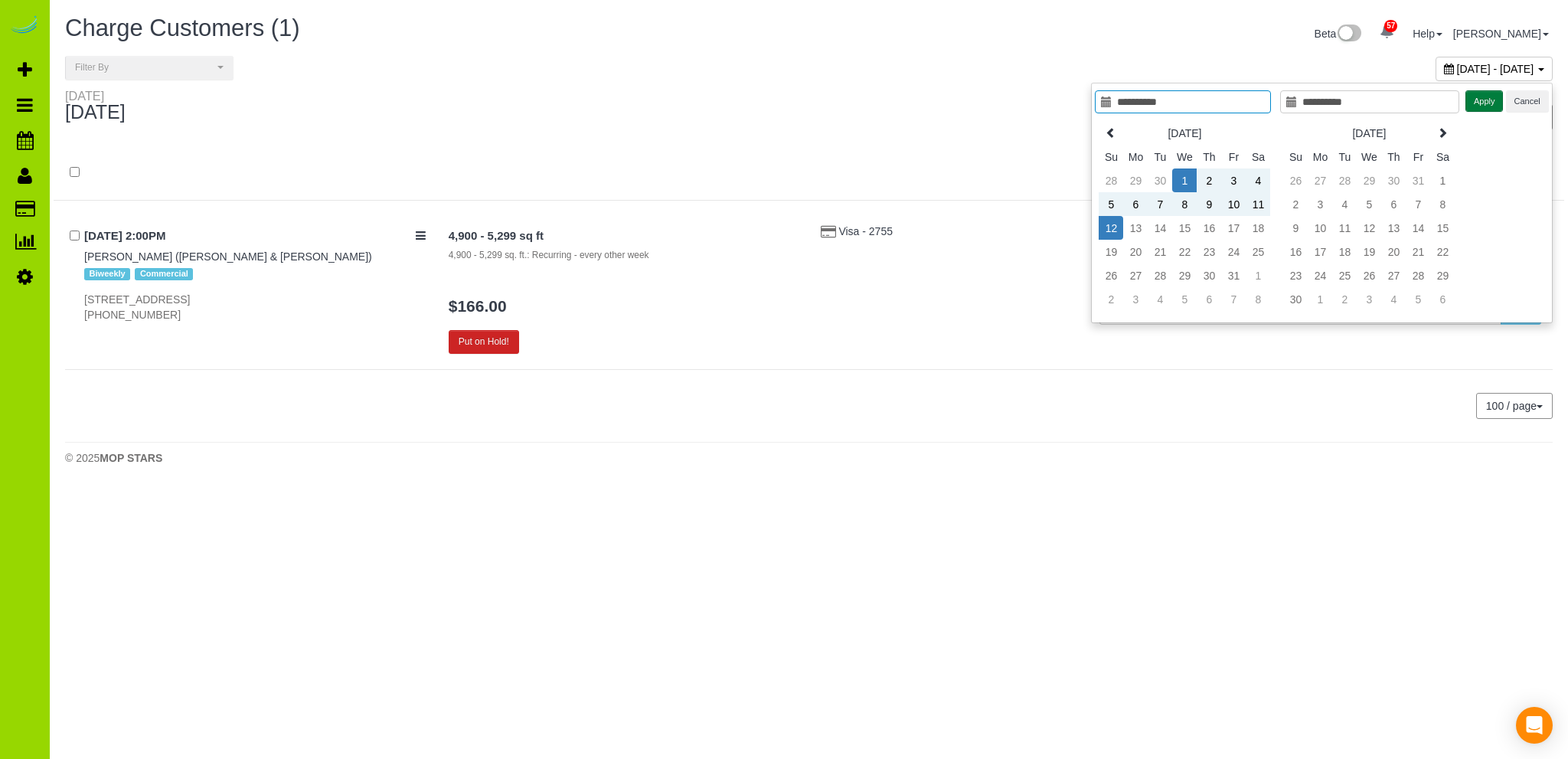
click at [1485, 104] on button "Apply" at bounding box center [1484, 101] width 38 height 22
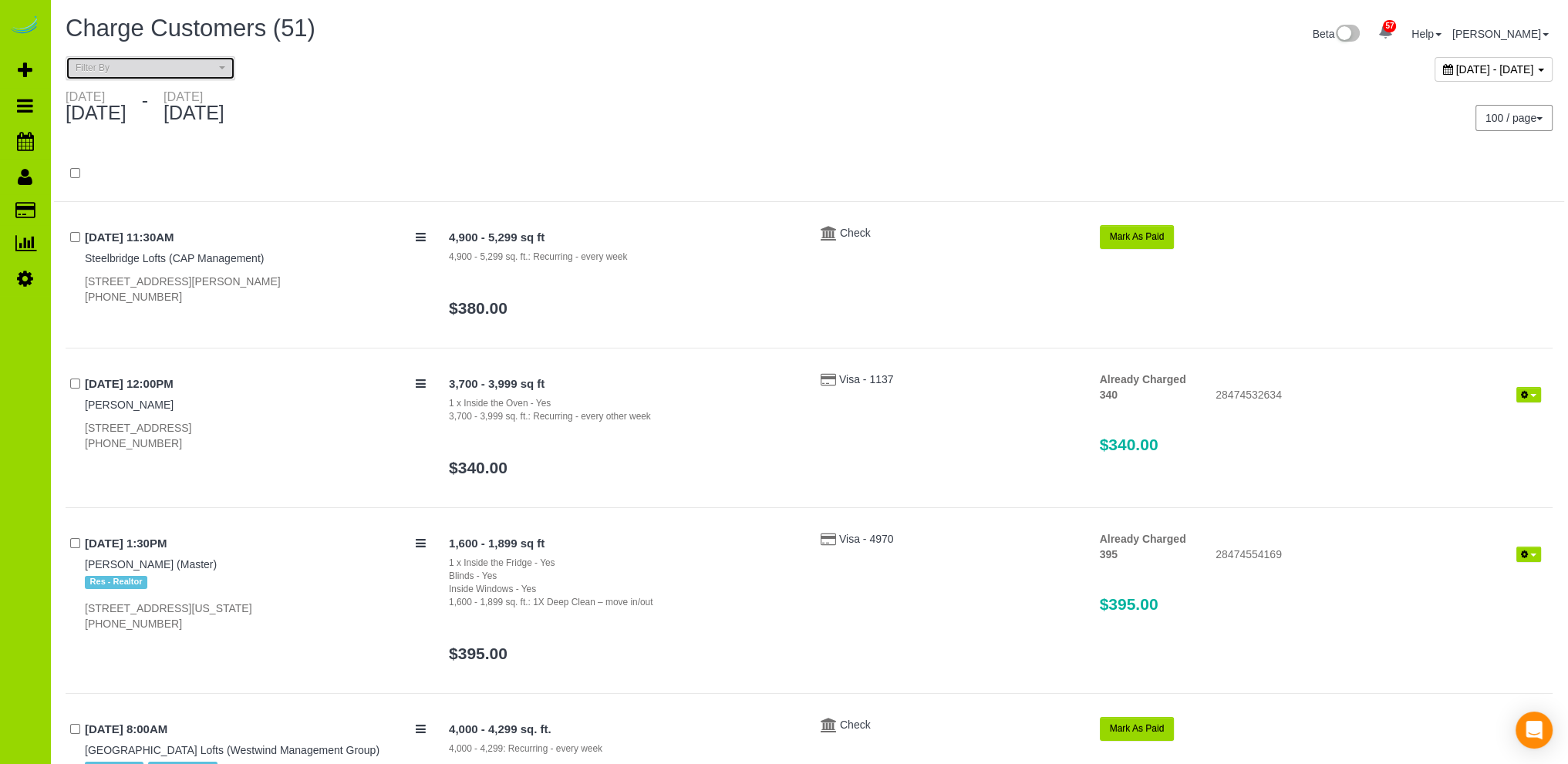
click at [181, 71] on span "Filter By" at bounding box center [146, 68] width 139 height 13
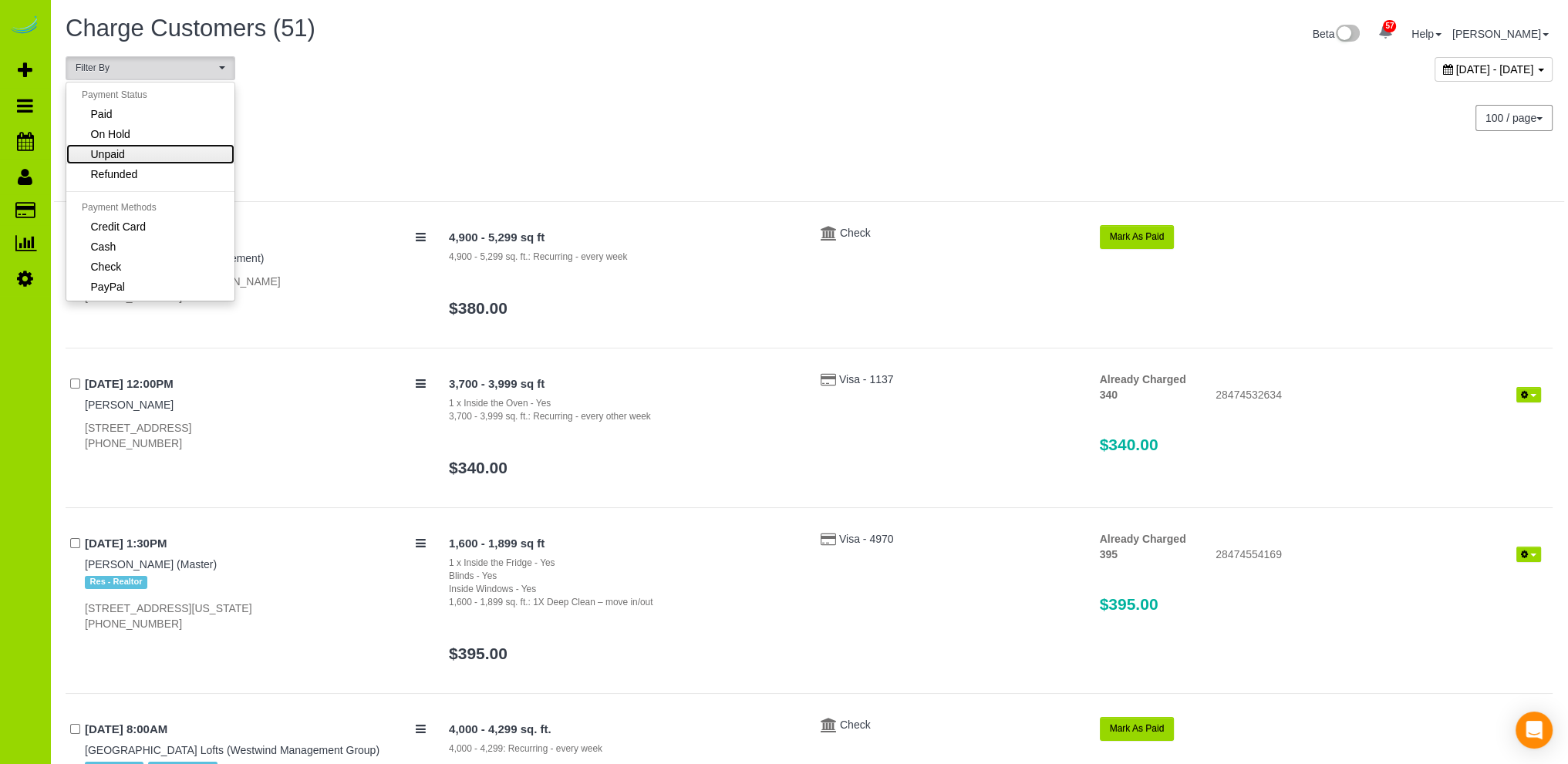
click at [142, 148] on link "Unpaid" at bounding box center [150, 154] width 168 height 20
select select "******"
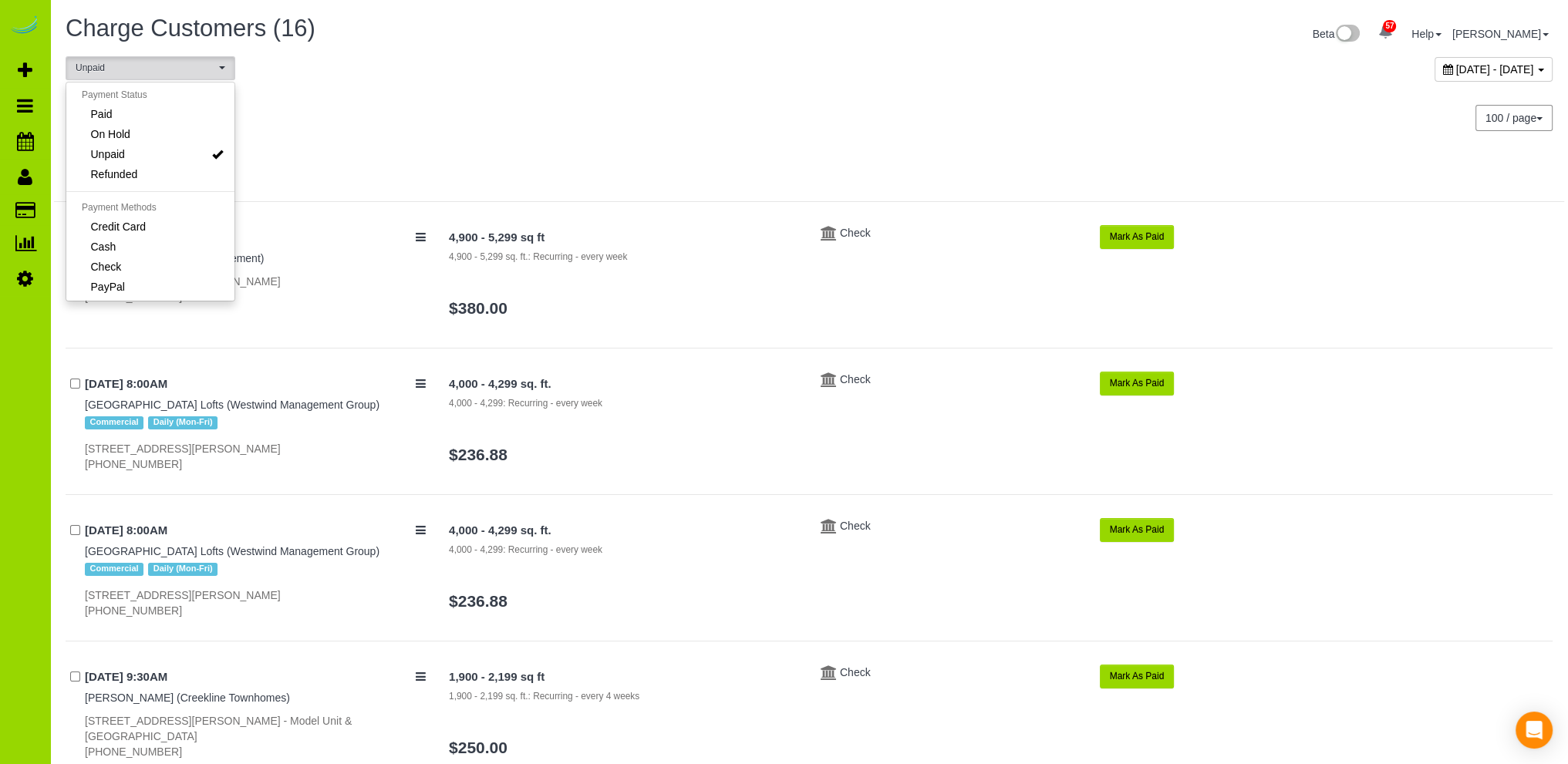
click at [755, 93] on div "Wednesday October 01, 2025 - Sunday October 12, 2025" at bounding box center [430, 110] width 755 height 41
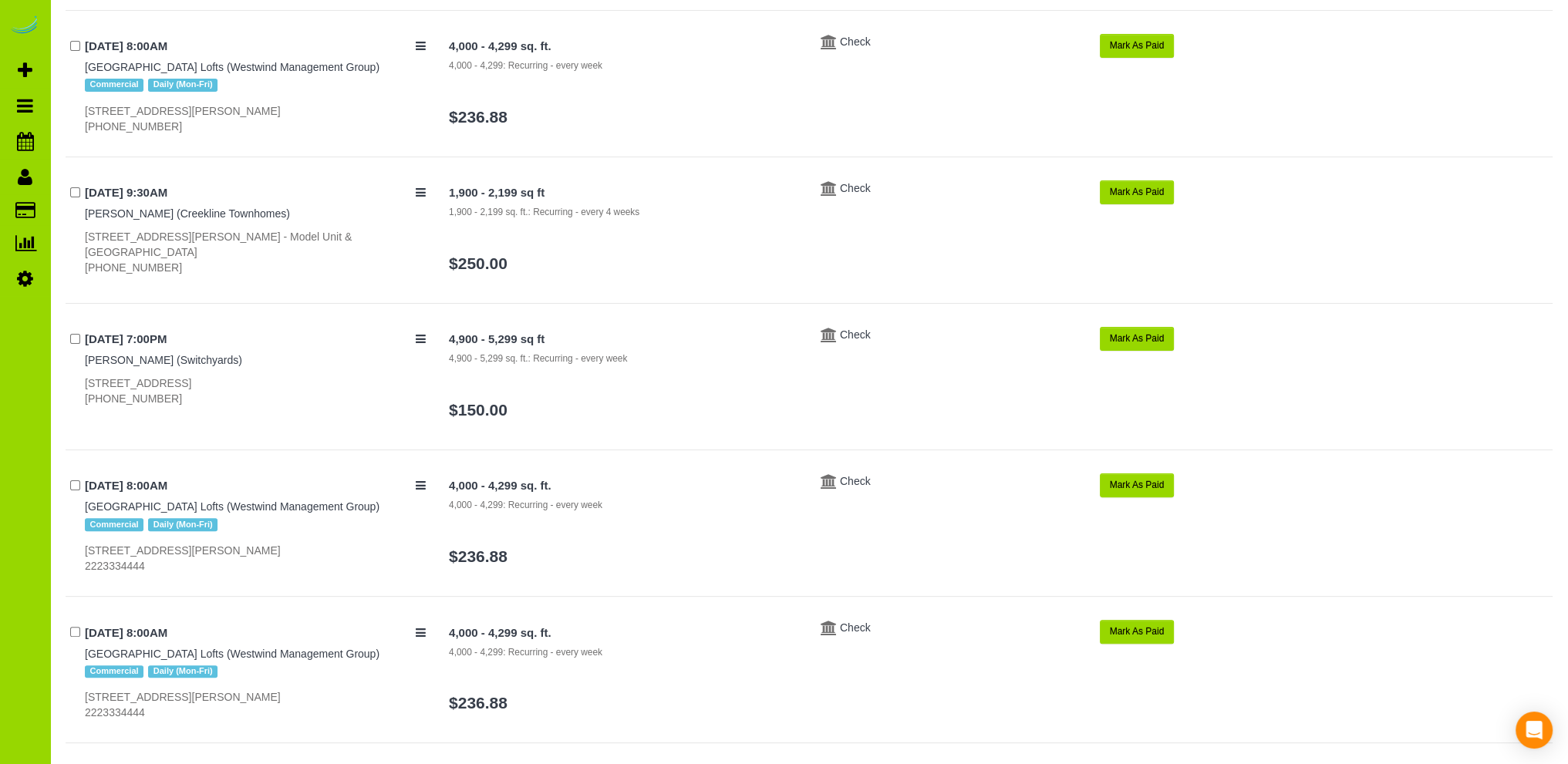
scroll to position [0, 0]
